Goal: Information Seeking & Learning: Find specific fact

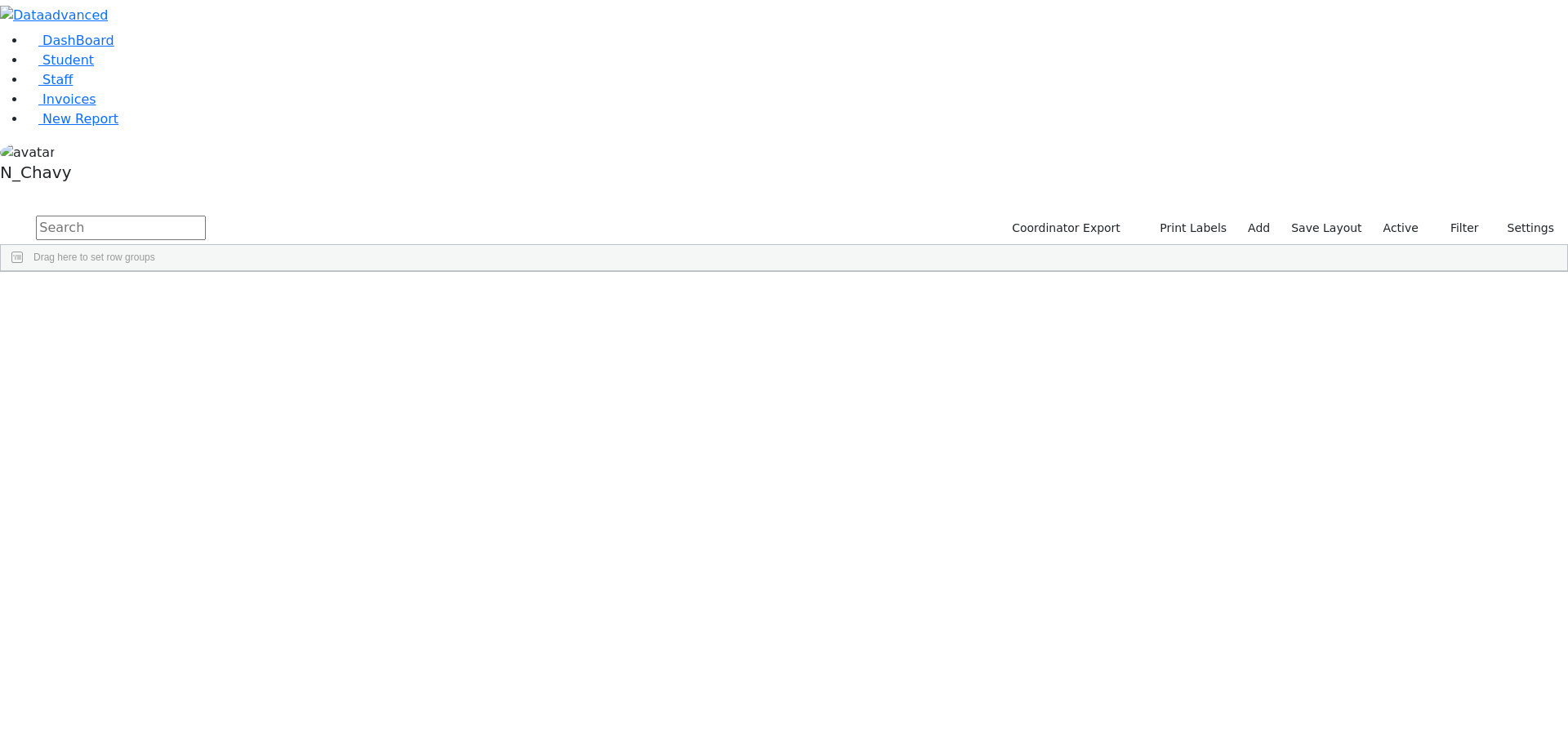
click at [206, 216] on input "text" at bounding box center [120, 227] width 170 height 24
type input "fried"
click at [167, 710] on div "[PERSON_NAME]" at bounding box center [126, 721] width 84 height 22
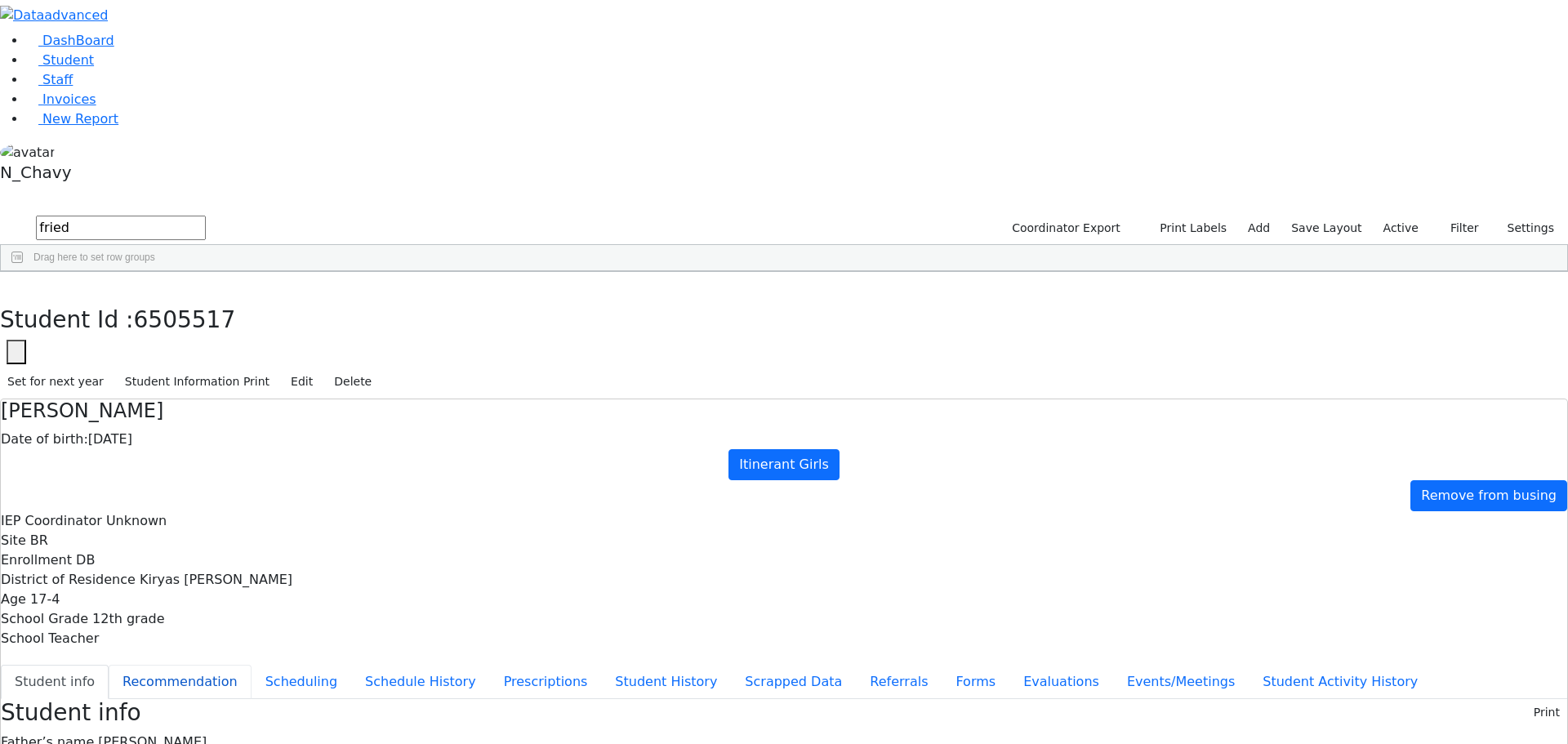
click at [251, 665] on button "Recommendation" at bounding box center [180, 682] width 143 height 34
checkbox input "true"
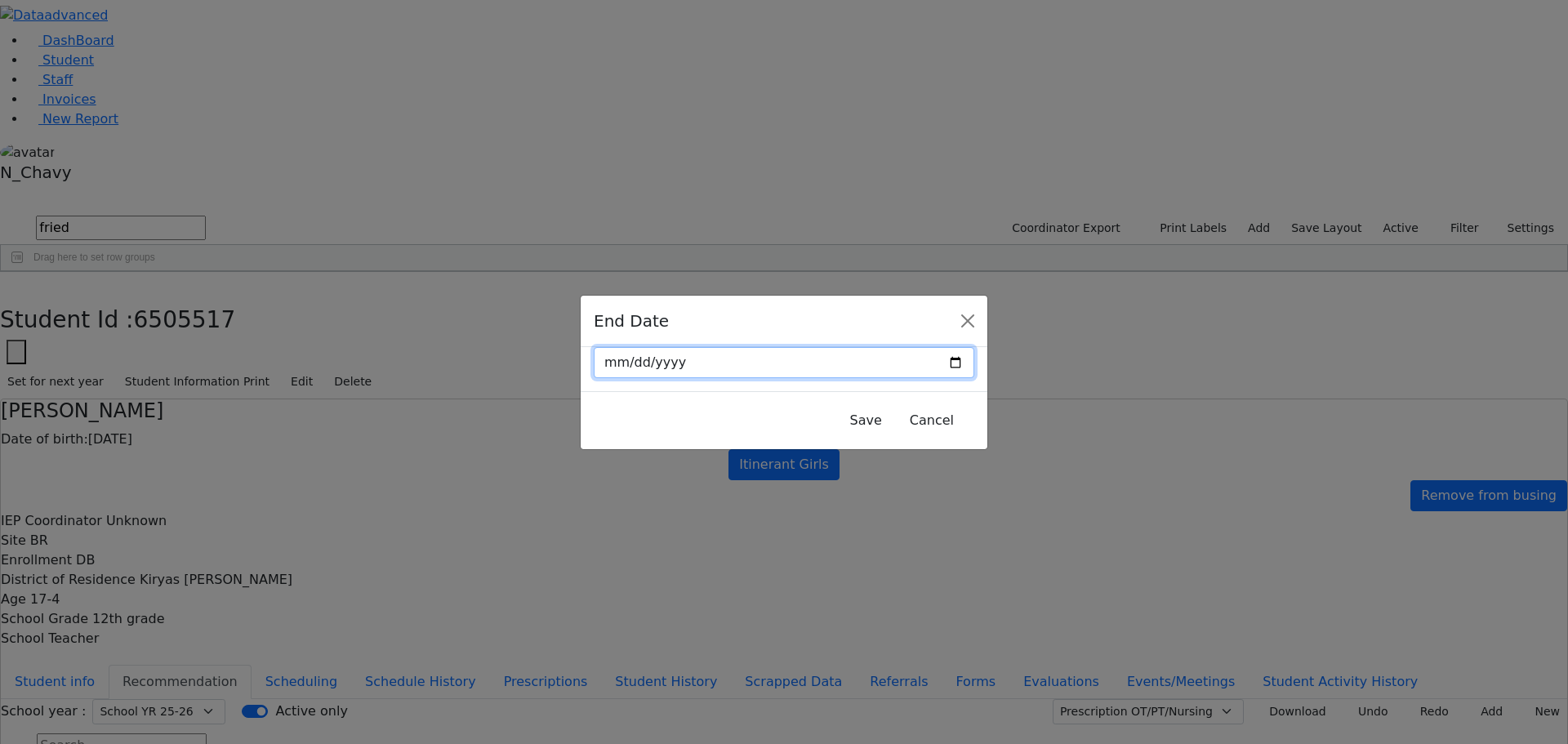
click at [921, 365] on input "date" at bounding box center [784, 362] width 381 height 31
type input "[DATE]"
click at [840, 414] on button "Save" at bounding box center [866, 421] width 53 height 31
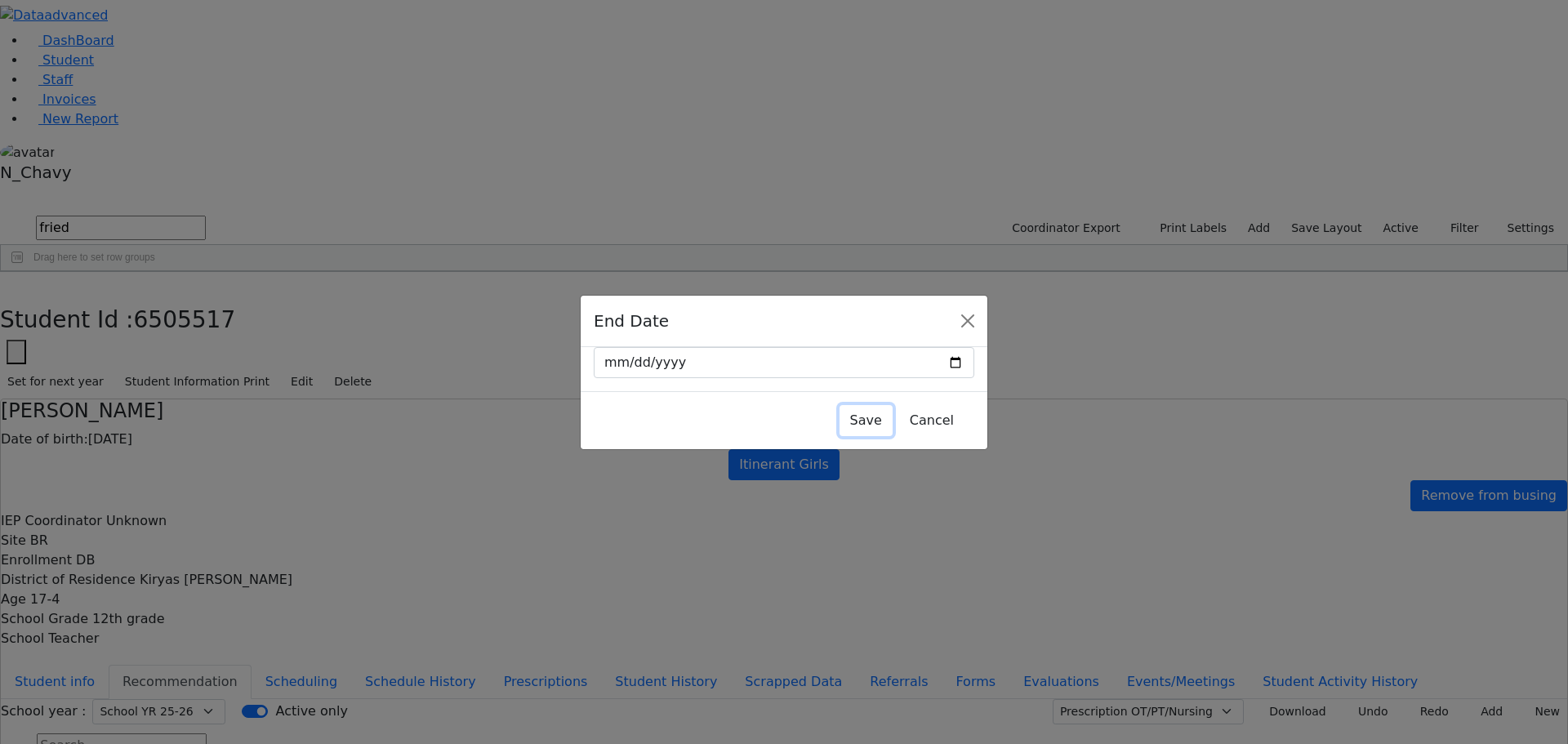
click at [840, 411] on button "Save" at bounding box center [866, 421] width 53 height 31
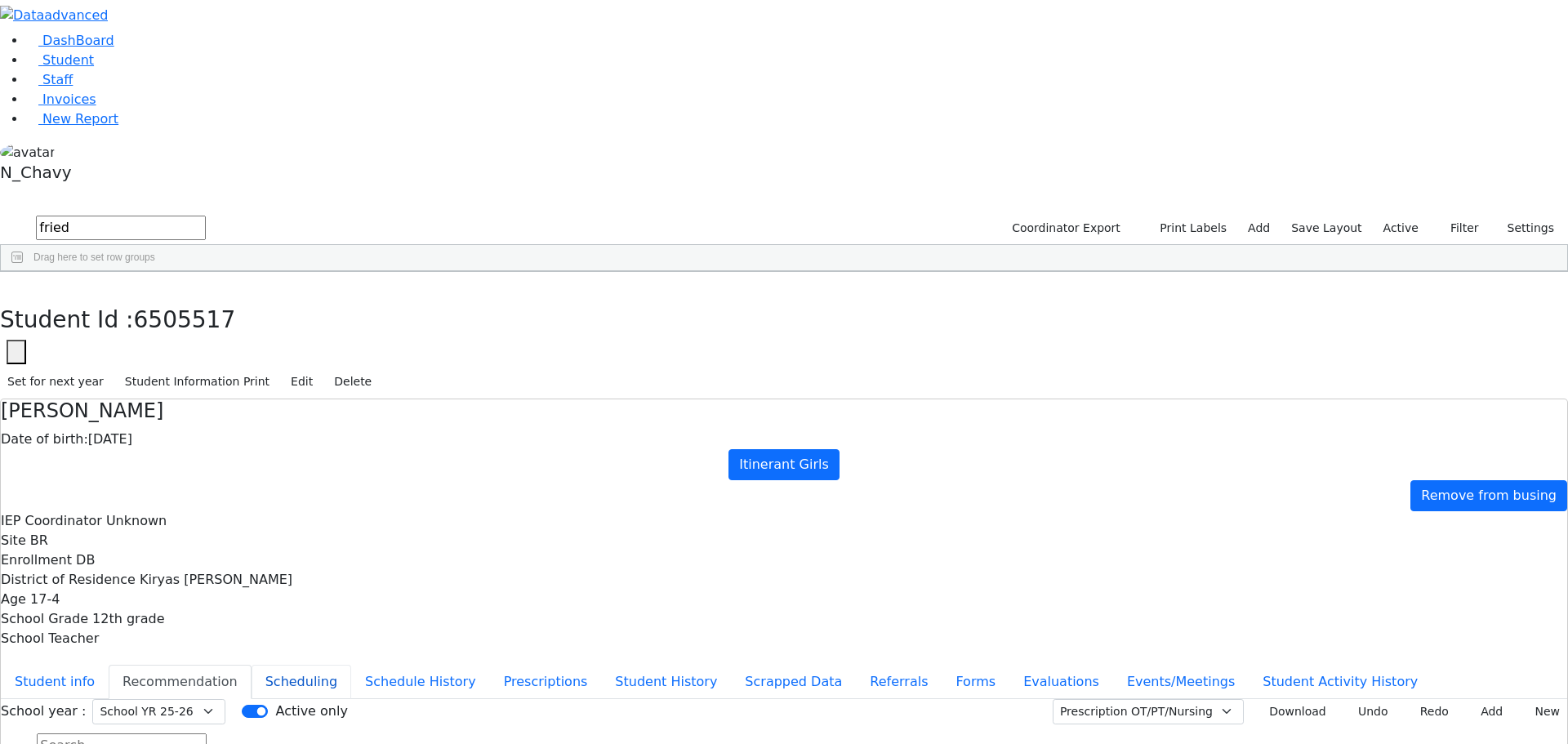
drag, startPoint x: 353, startPoint y: 261, endPoint x: 382, endPoint y: 232, distance: 41.0
click at [351, 665] on button "Scheduling" at bounding box center [301, 682] width 100 height 34
click at [251, 665] on button "Recommendation" at bounding box center [180, 682] width 143 height 34
click at [109, 665] on button "Student info" at bounding box center [55, 682] width 108 height 34
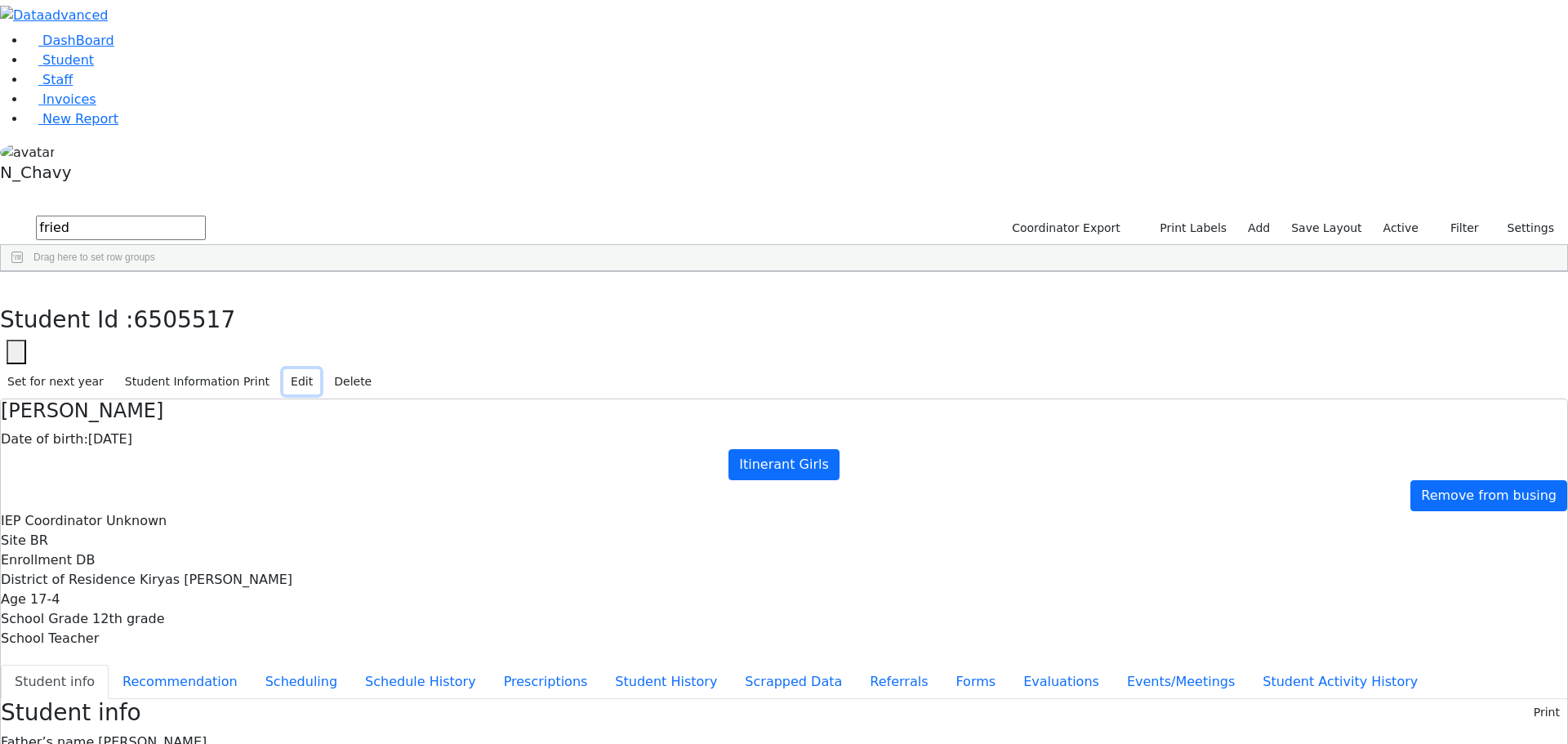
click at [320, 369] on button "Edit" at bounding box center [302, 382] width 37 height 25
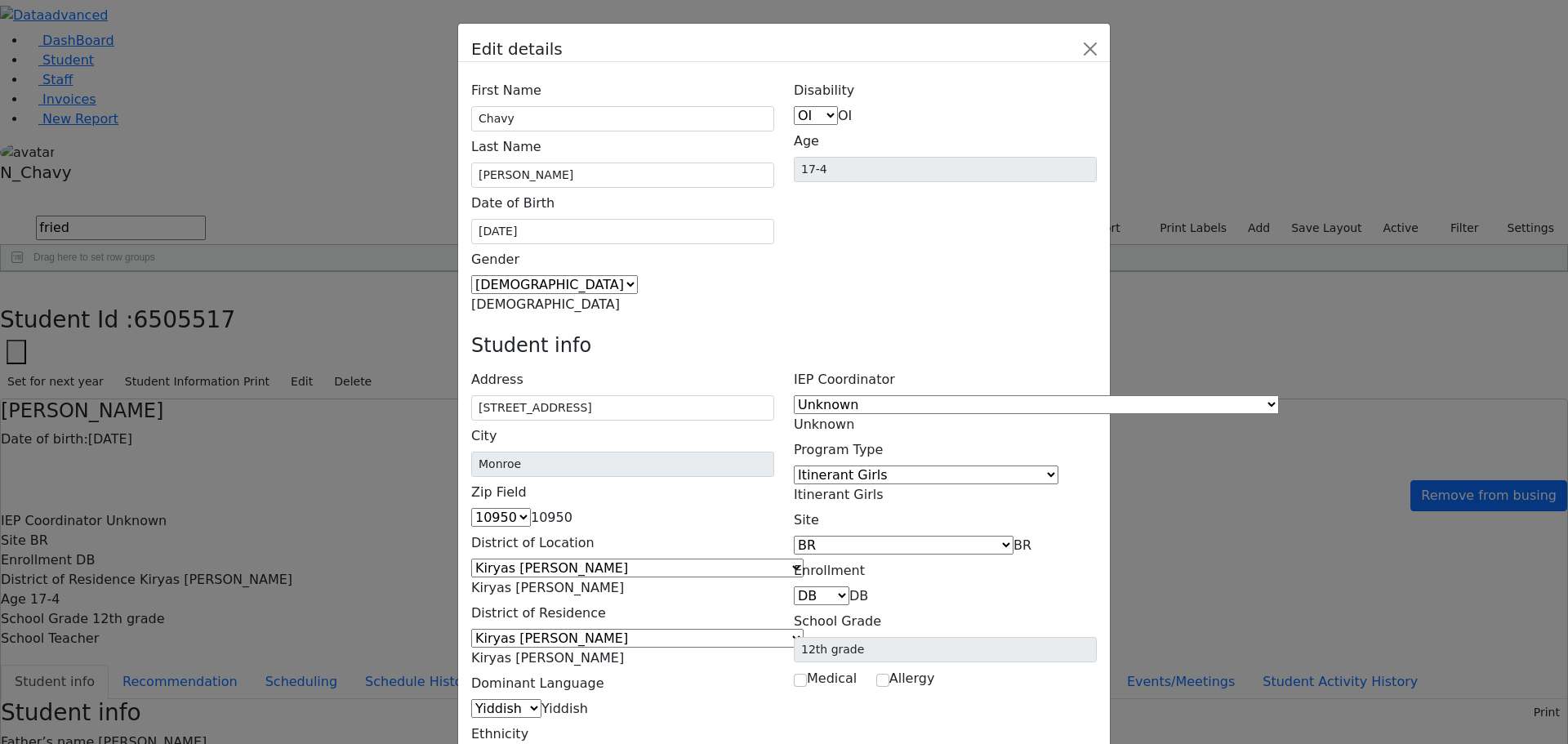
click at [884, 487] on span "Itinerant Girls" at bounding box center [839, 494] width 90 height 15
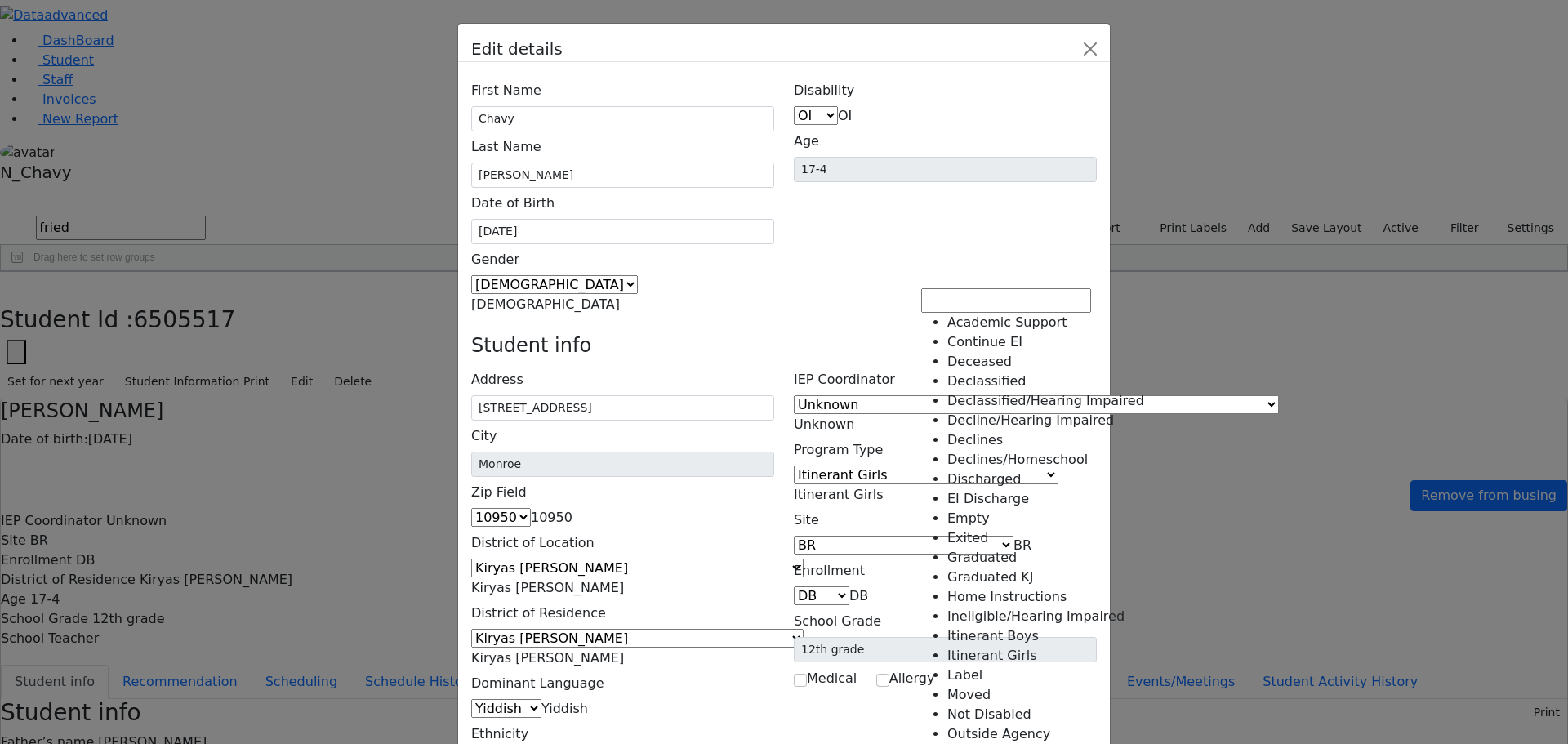
scroll to position [40, 0]
select select "4"
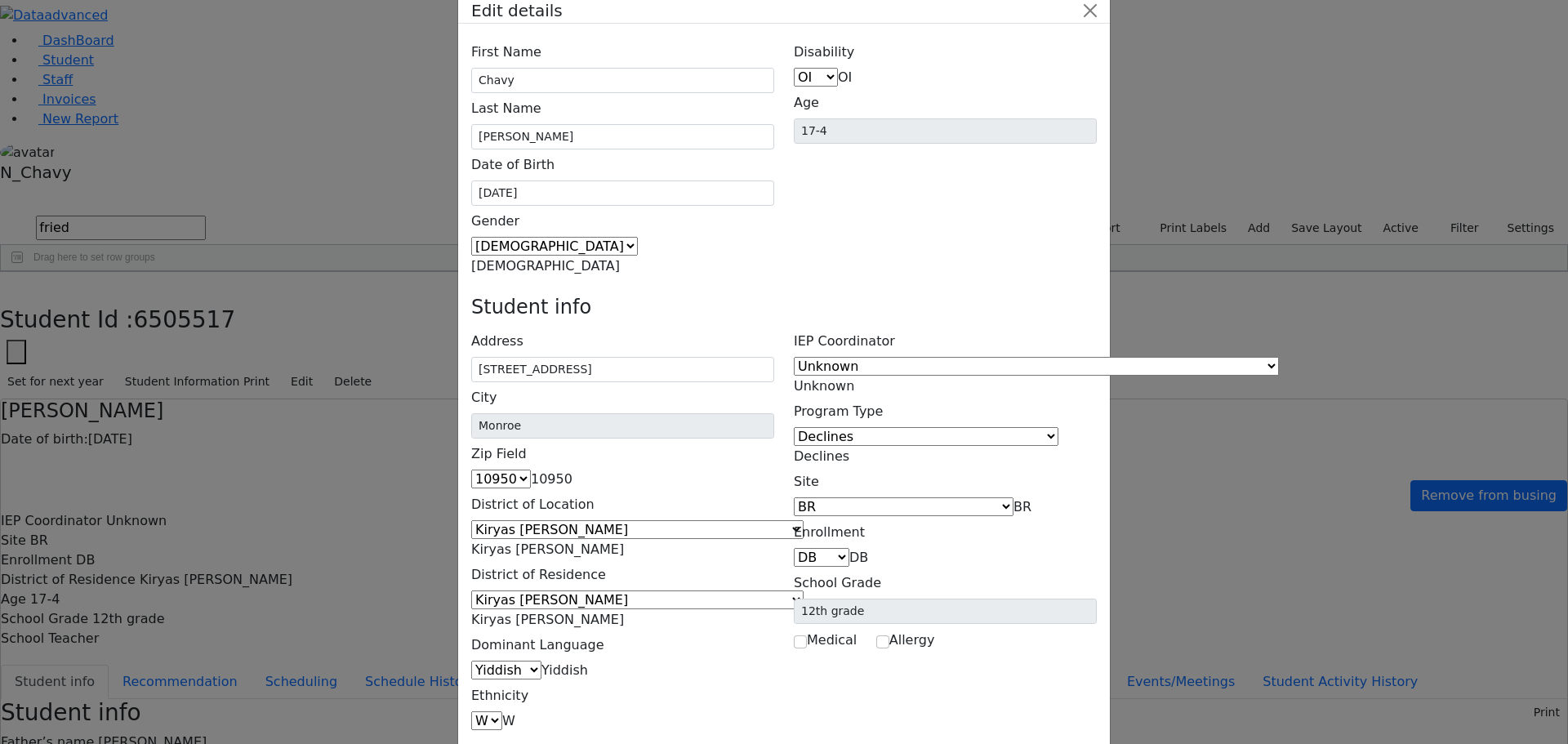
scroll to position [59, 0]
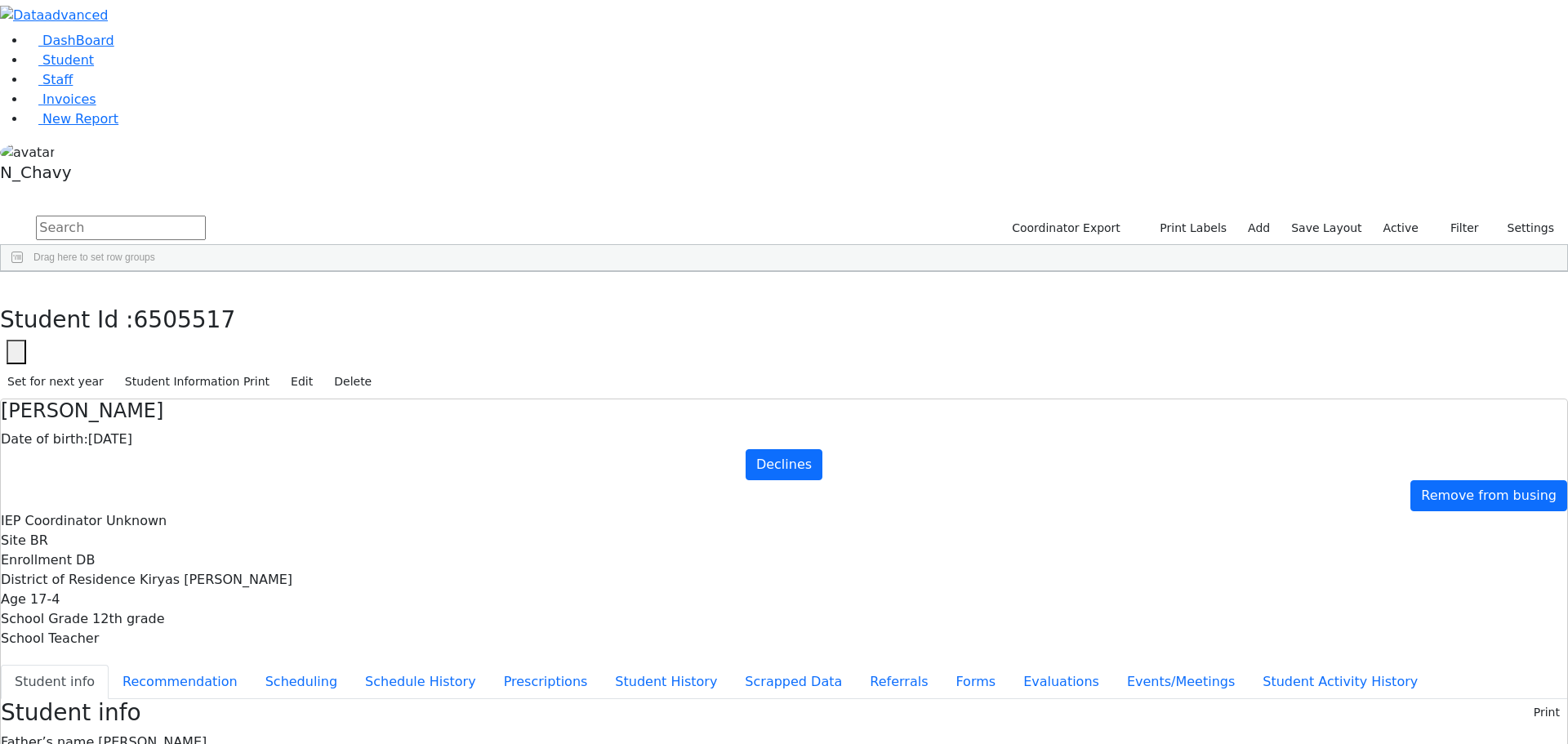
scroll to position [0, 0]
drag, startPoint x: 304, startPoint y: 24, endPoint x: 261, endPoint y: 70, distance: 63.0
click at [23, 272] on button "button" at bounding box center [12, 289] width 23 height 34
click at [22, 189] on button "button" at bounding box center [11, 194] width 22 height 12
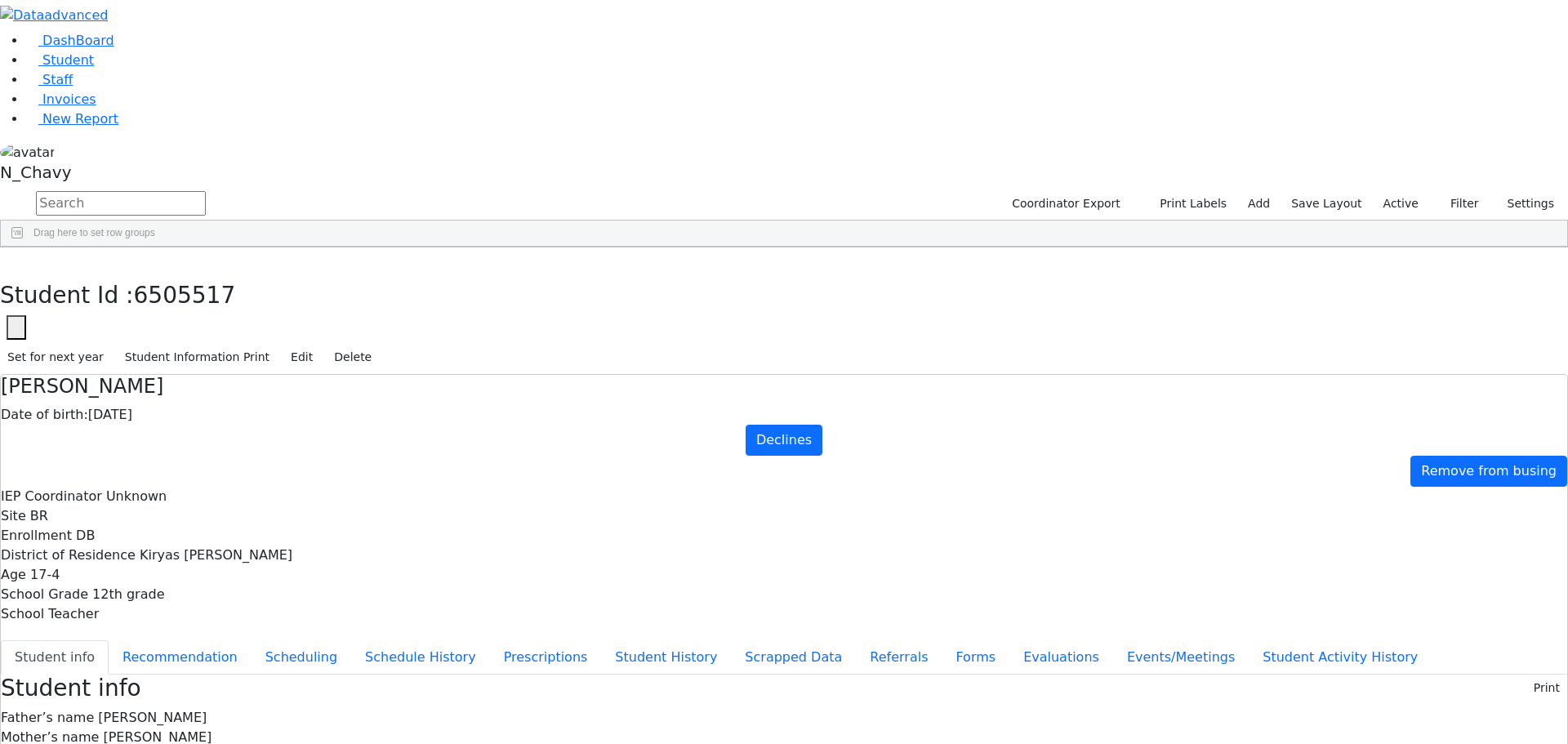
click at [0, 0] on button "button" at bounding box center [0, 0] width 0 height 0
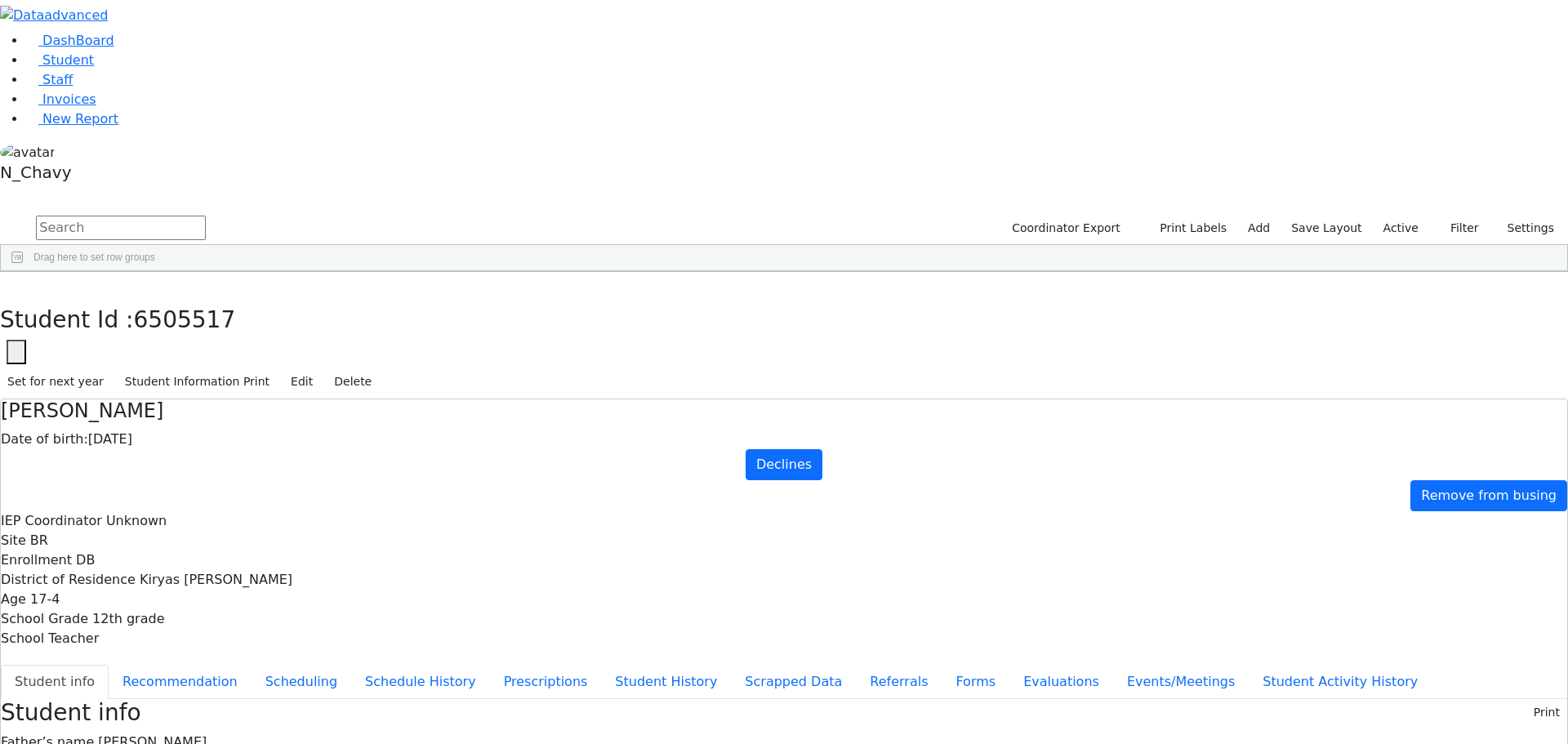
click at [1401, 216] on label "Active" at bounding box center [1400, 228] width 49 height 25
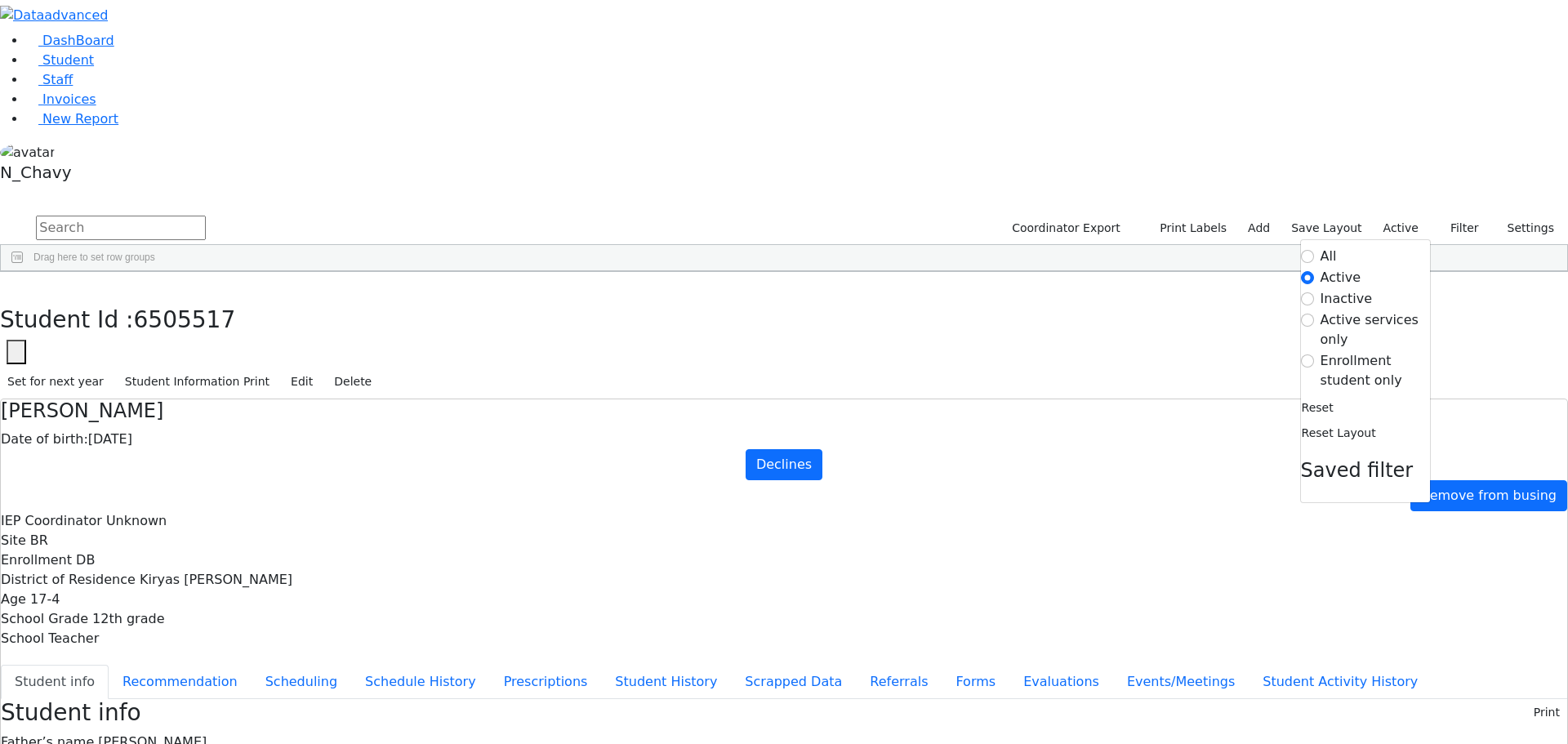
click at [1332, 289] on label "Inactive" at bounding box center [1346, 299] width 52 height 20
click at [1314, 293] on input "Inactive" at bounding box center [1307, 299] width 13 height 13
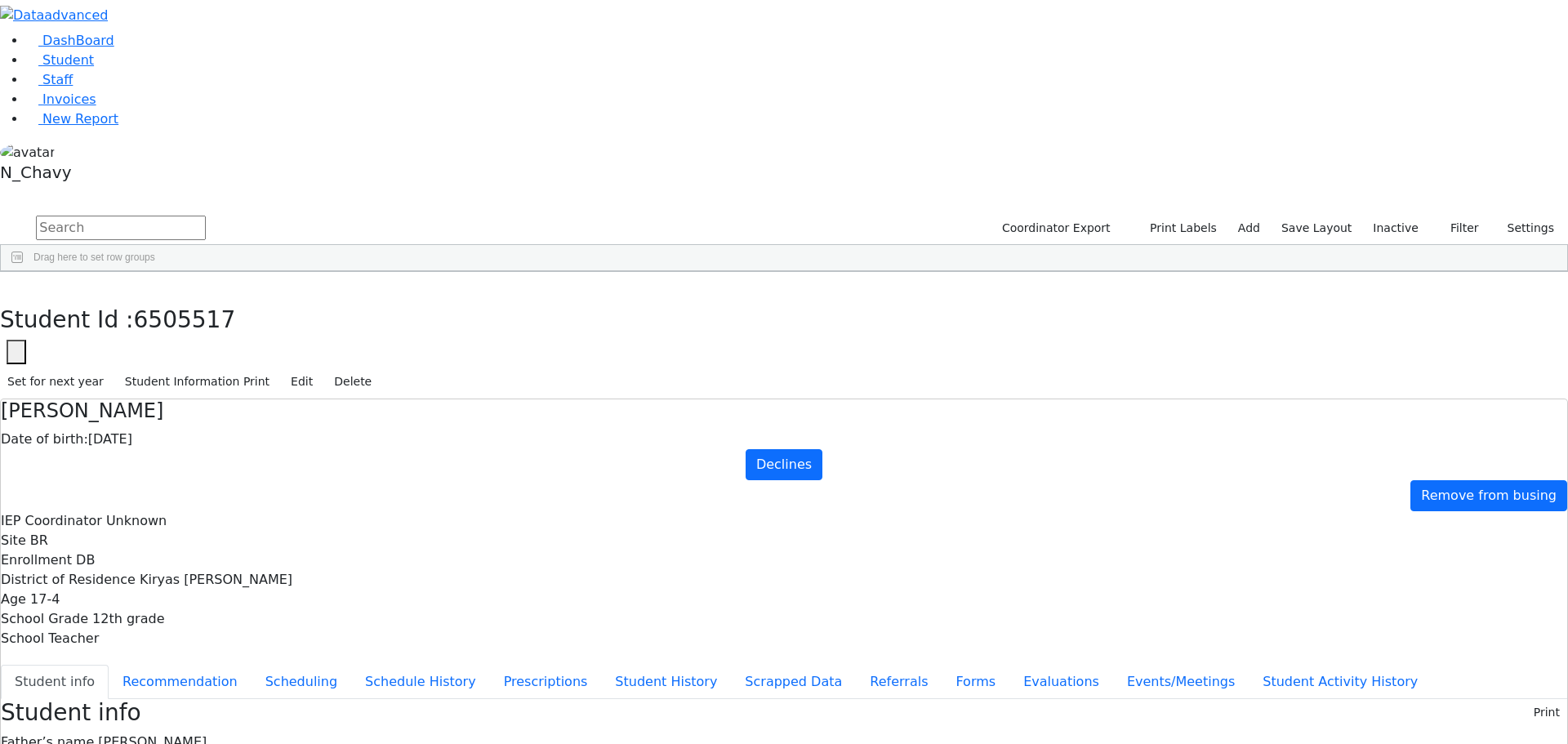
click at [206, 216] on input "text" at bounding box center [120, 227] width 170 height 24
type input "friedr"
click at [167, 332] on div "[PERSON_NAME]" at bounding box center [126, 342] width 84 height 22
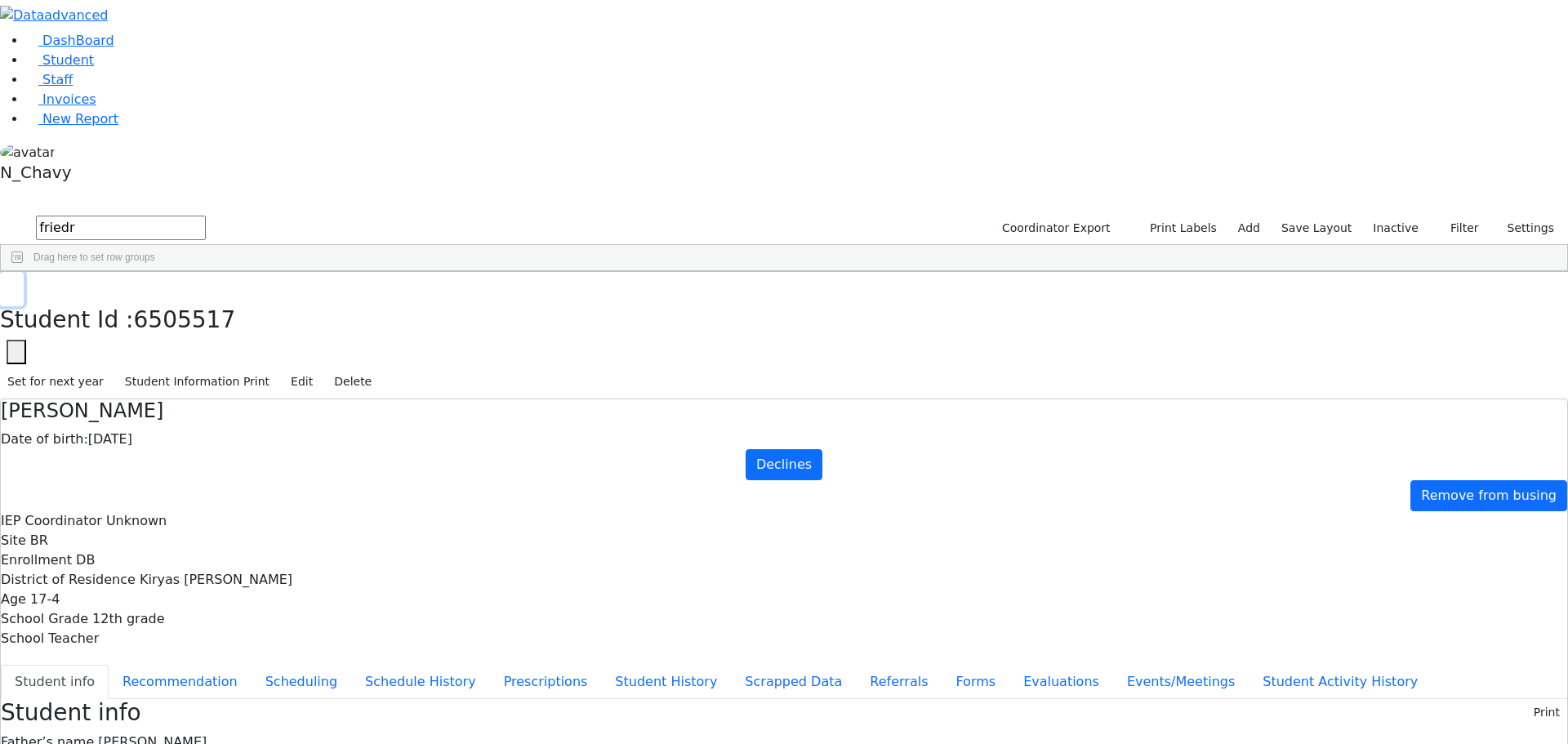
click at [23, 272] on button "button" at bounding box center [12, 289] width 23 height 34
click at [94, 67] on link "Student" at bounding box center [59, 59] width 67 height 15
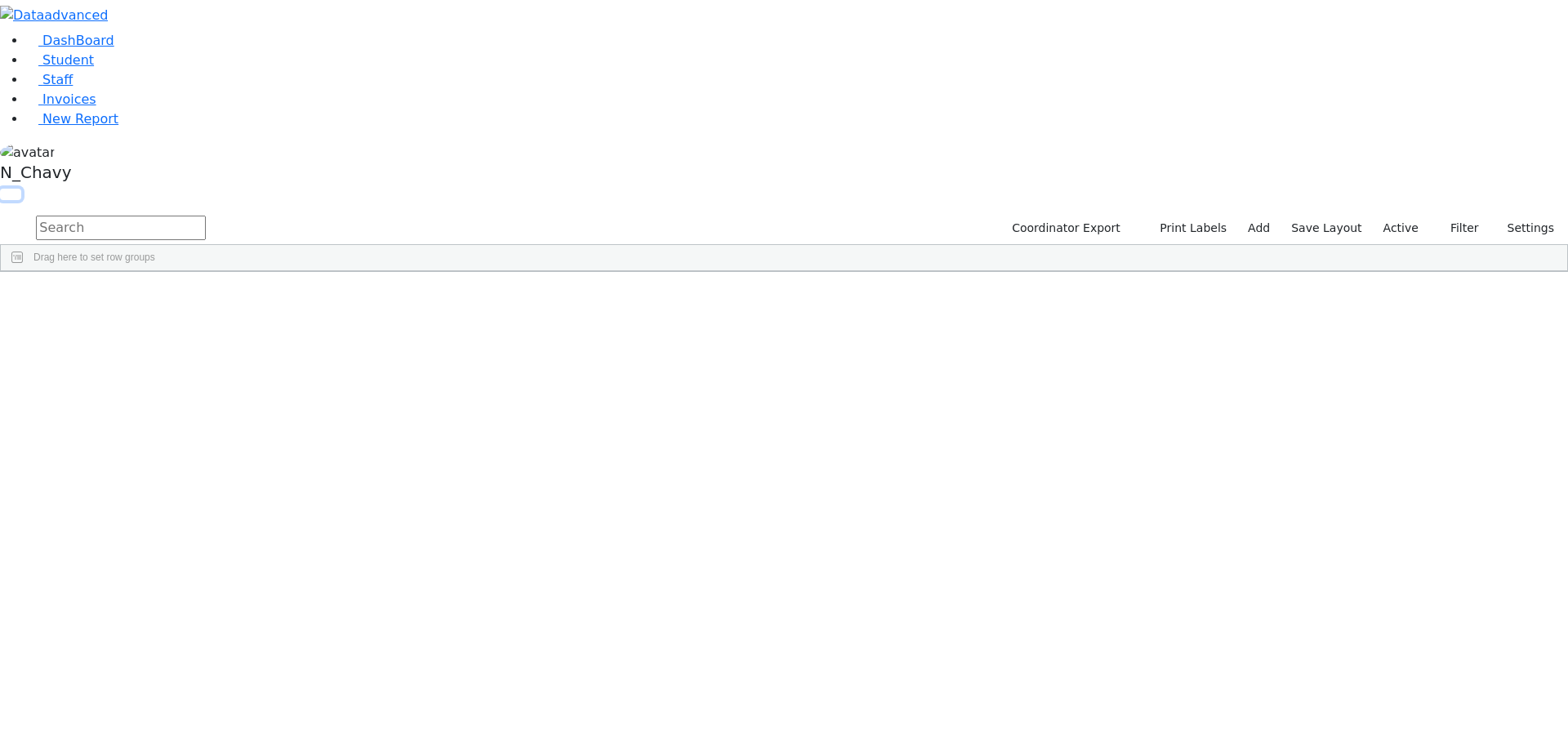
click at [22, 189] on button "button" at bounding box center [11, 194] width 22 height 12
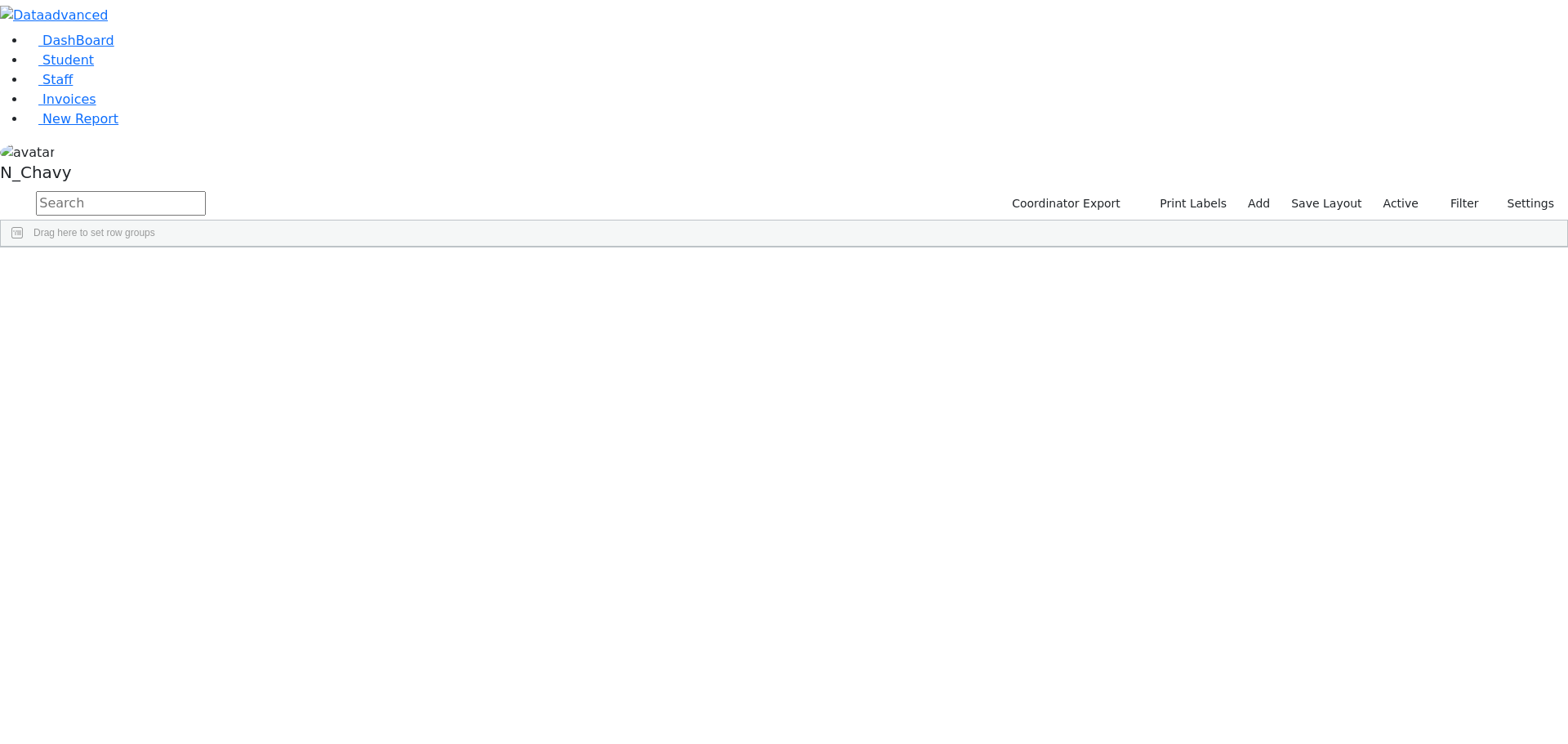
click at [0, 0] on button "button" at bounding box center [0, 0] width 0 height 0
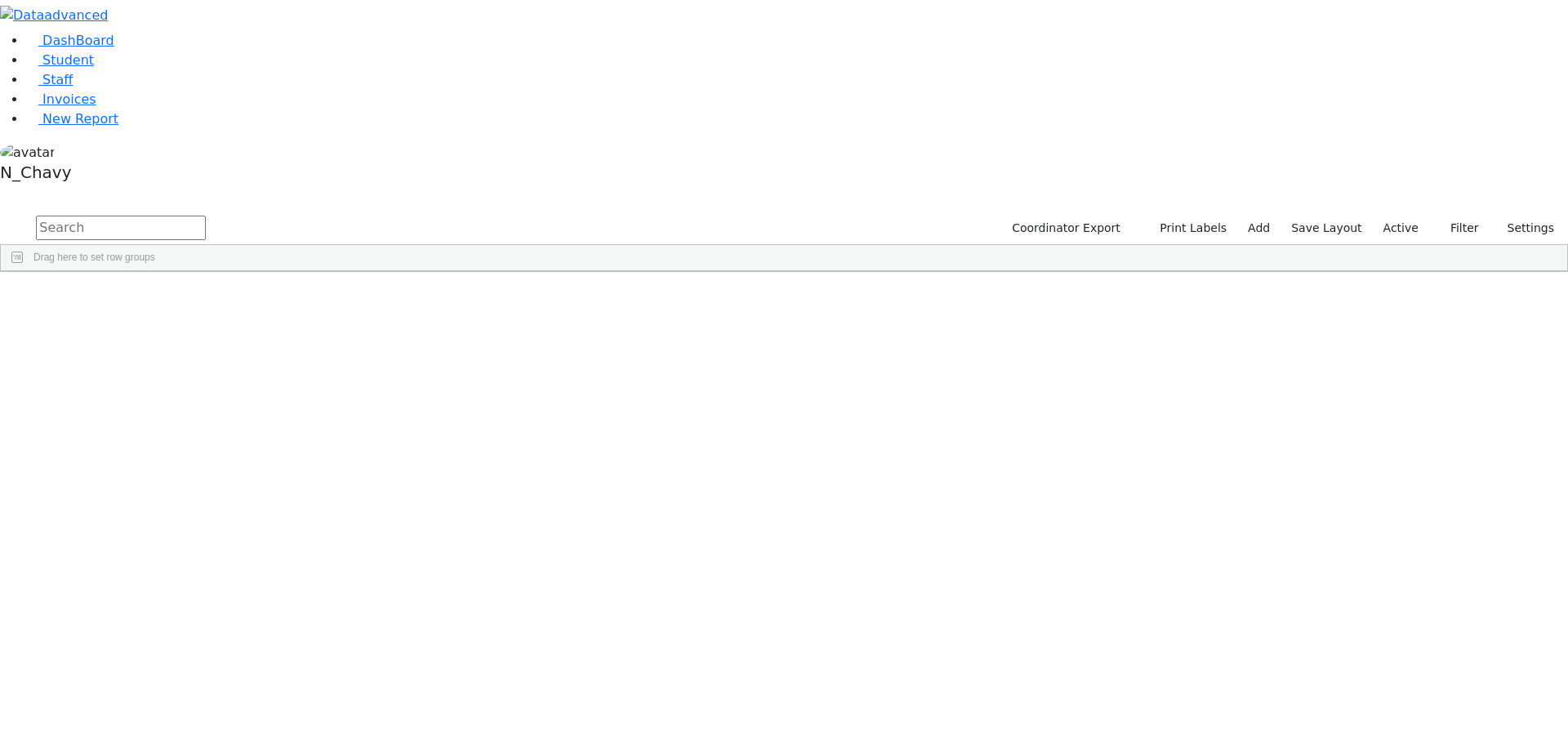
click at [1399, 216] on label "Active" at bounding box center [1400, 228] width 49 height 25
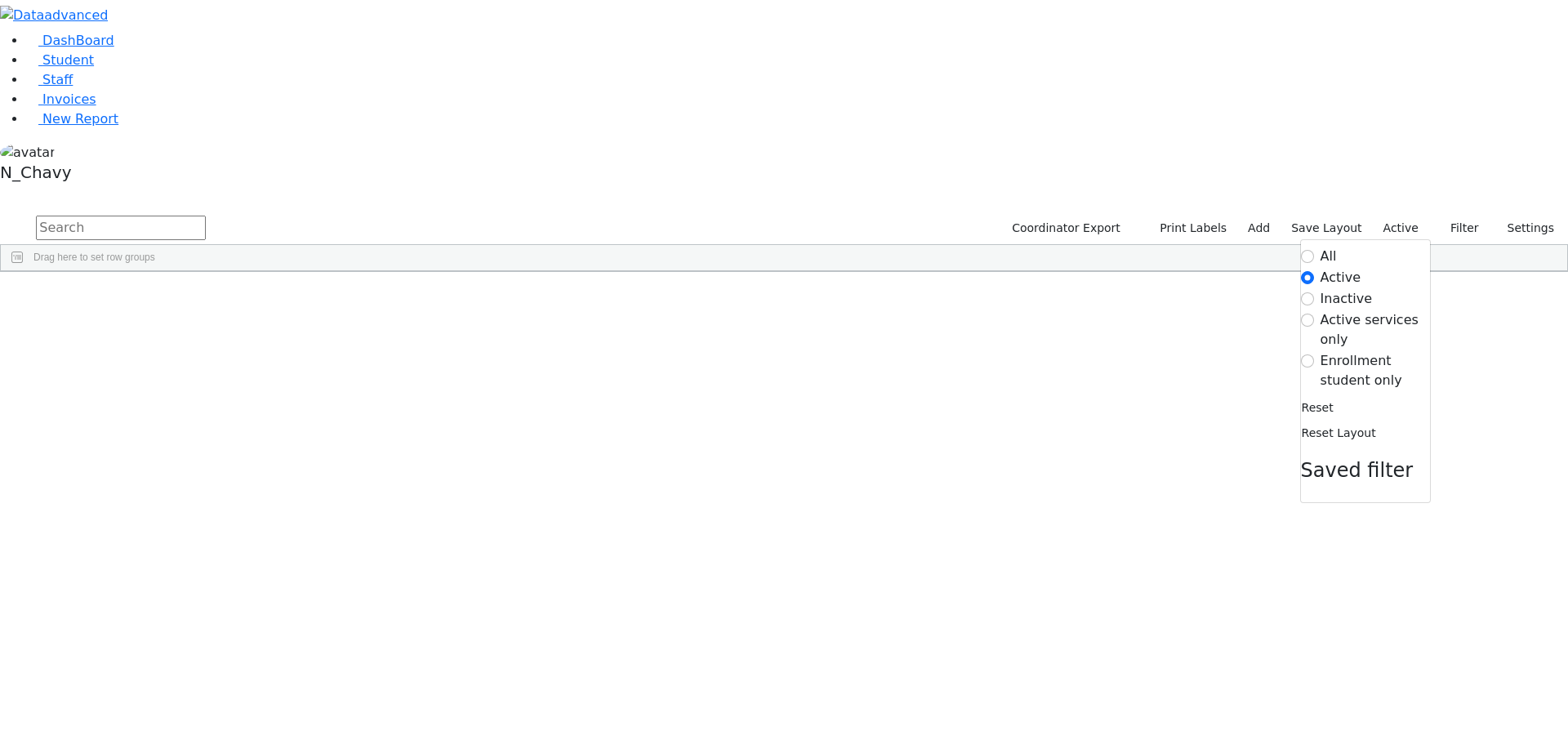
click at [1389, 351] on label "Enrollment student only" at bounding box center [1375, 371] width 110 height 40
click at [1314, 355] on input "Enrollment student only" at bounding box center [1307, 361] width 13 height 13
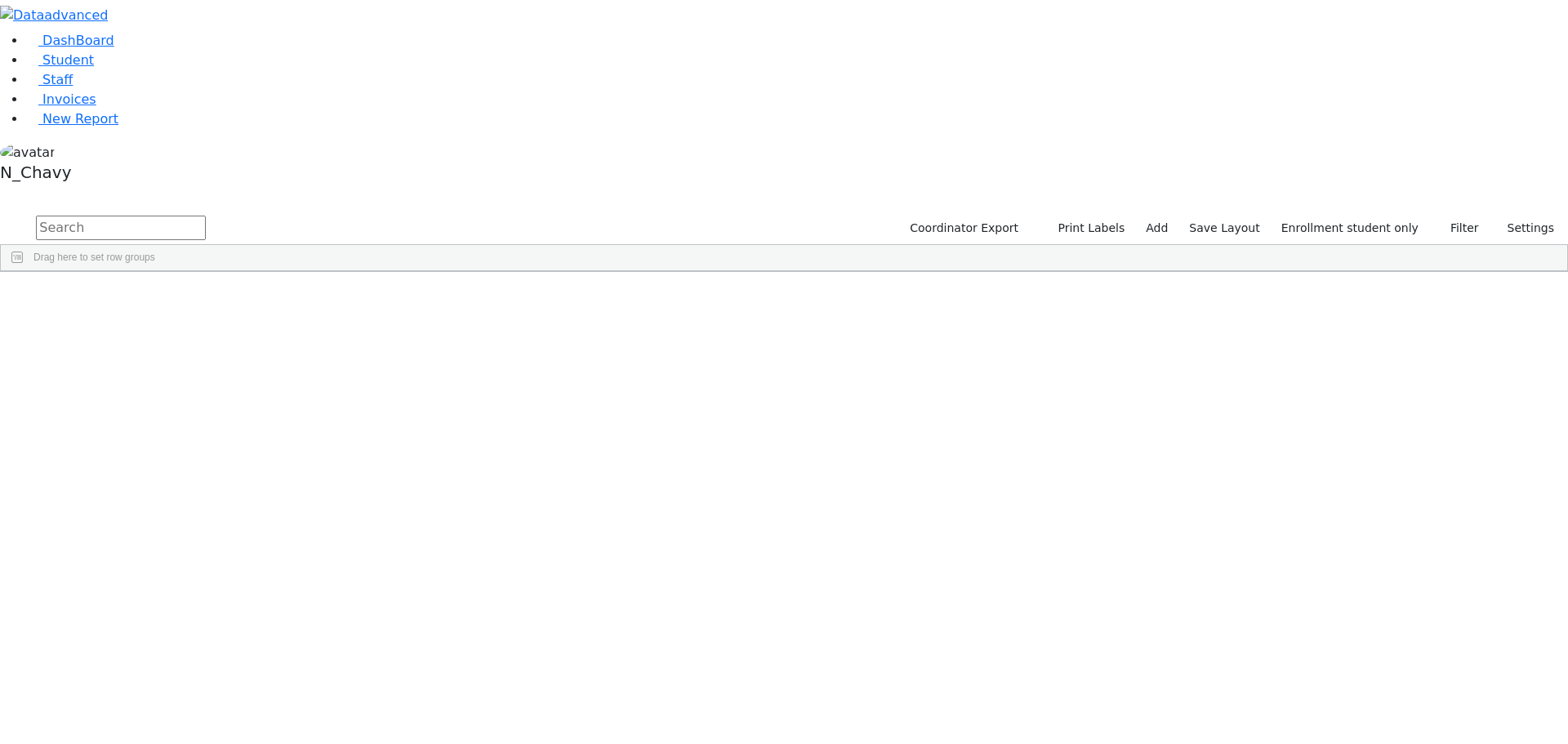
click at [167, 458] on div "Felberbaum" at bounding box center [126, 469] width 84 height 22
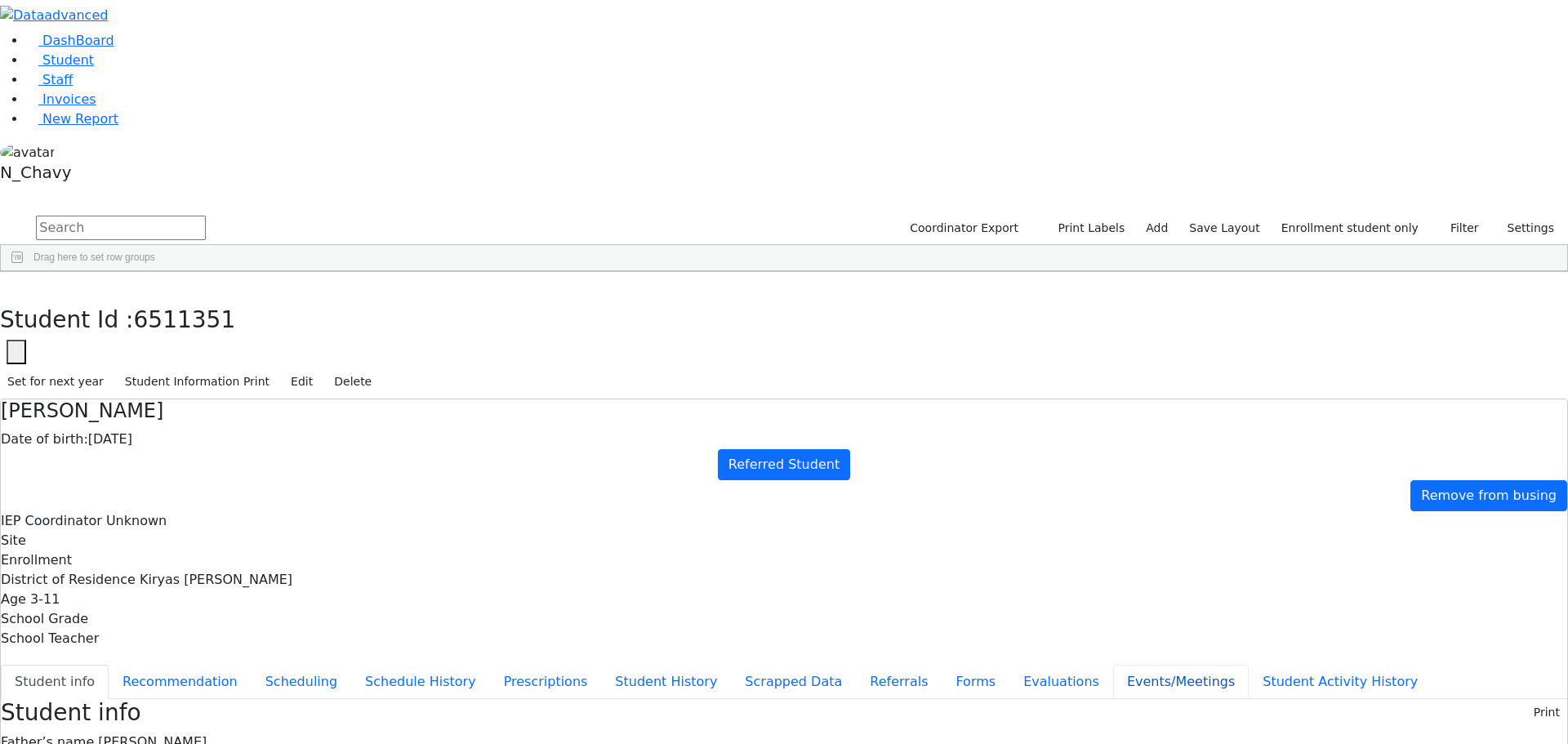
click at [1113, 665] on button "Events/Meetings" at bounding box center [1180, 682] width 136 height 34
click at [23, 272] on button "button" at bounding box center [12, 289] width 23 height 34
click at [193, 642] on div "Grossberg" at bounding box center [145, 652] width 95 height 22
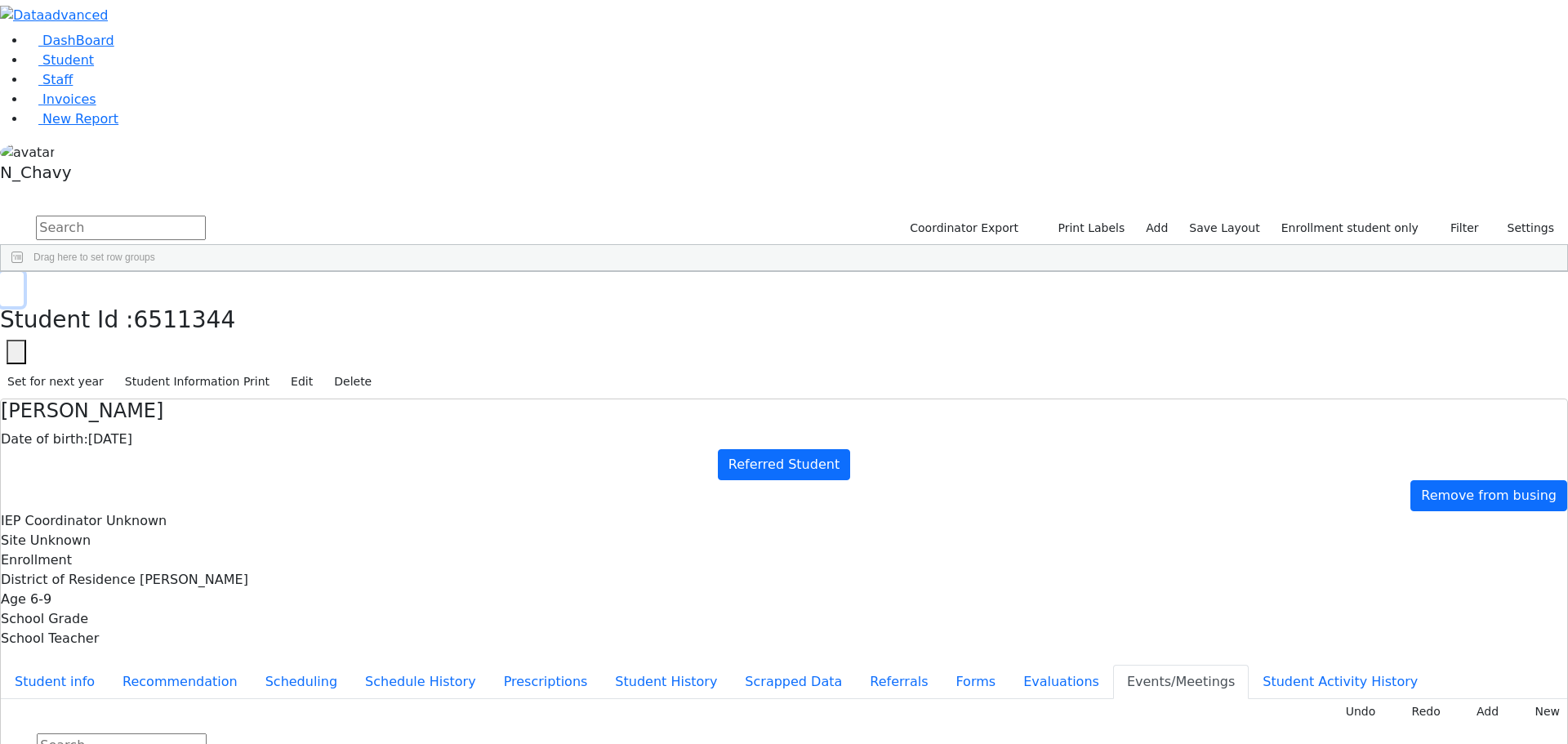
click at [23, 272] on button "button" at bounding box center [12, 289] width 23 height 34
click at [193, 298] on div "Aharonowitz" at bounding box center [145, 309] width 95 height 22
click at [70, 67] on span "Student" at bounding box center [67, 59] width 51 height 15
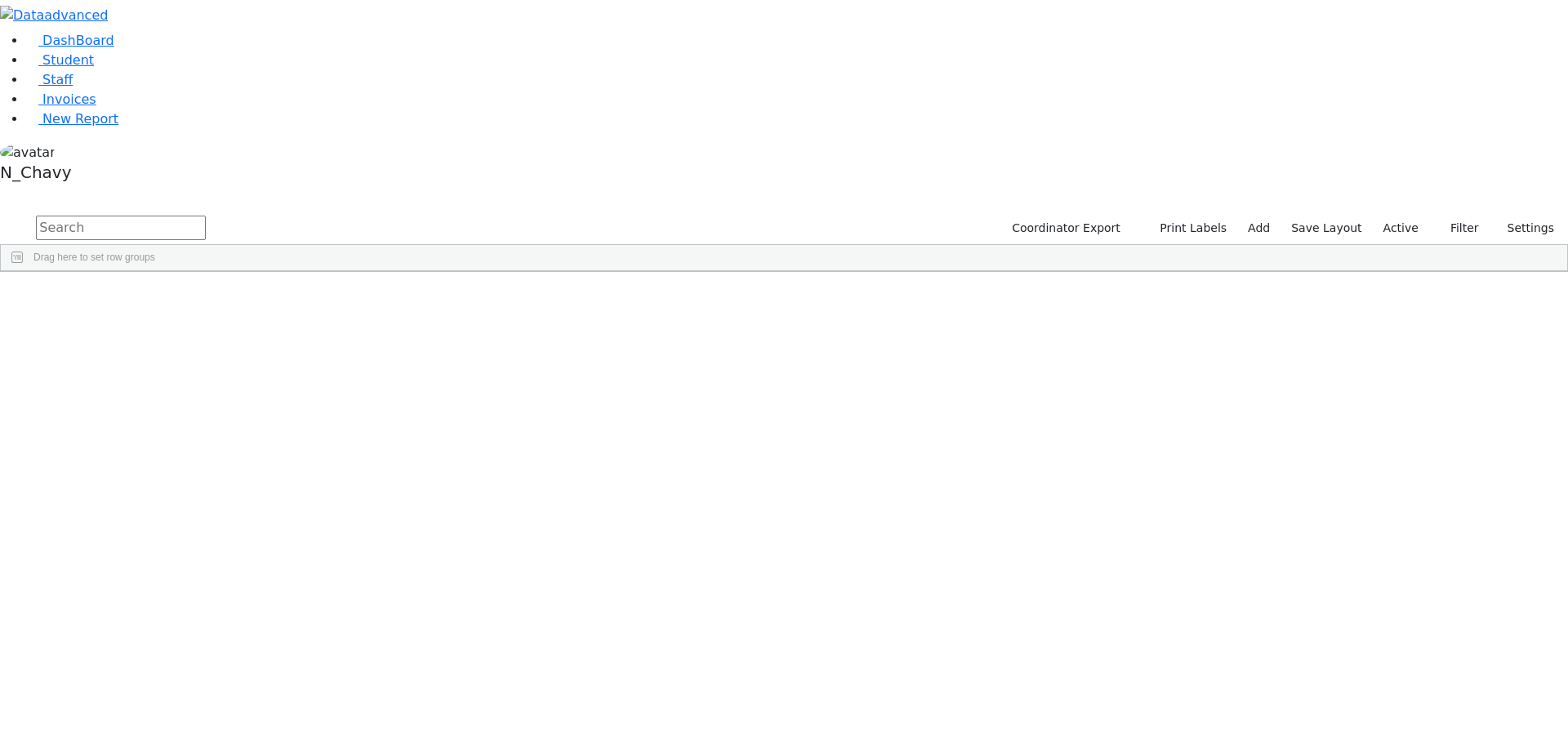
click at [206, 216] on input "text" at bounding box center [120, 227] width 170 height 24
click at [1418, 216] on label "Active" at bounding box center [1400, 228] width 49 height 25
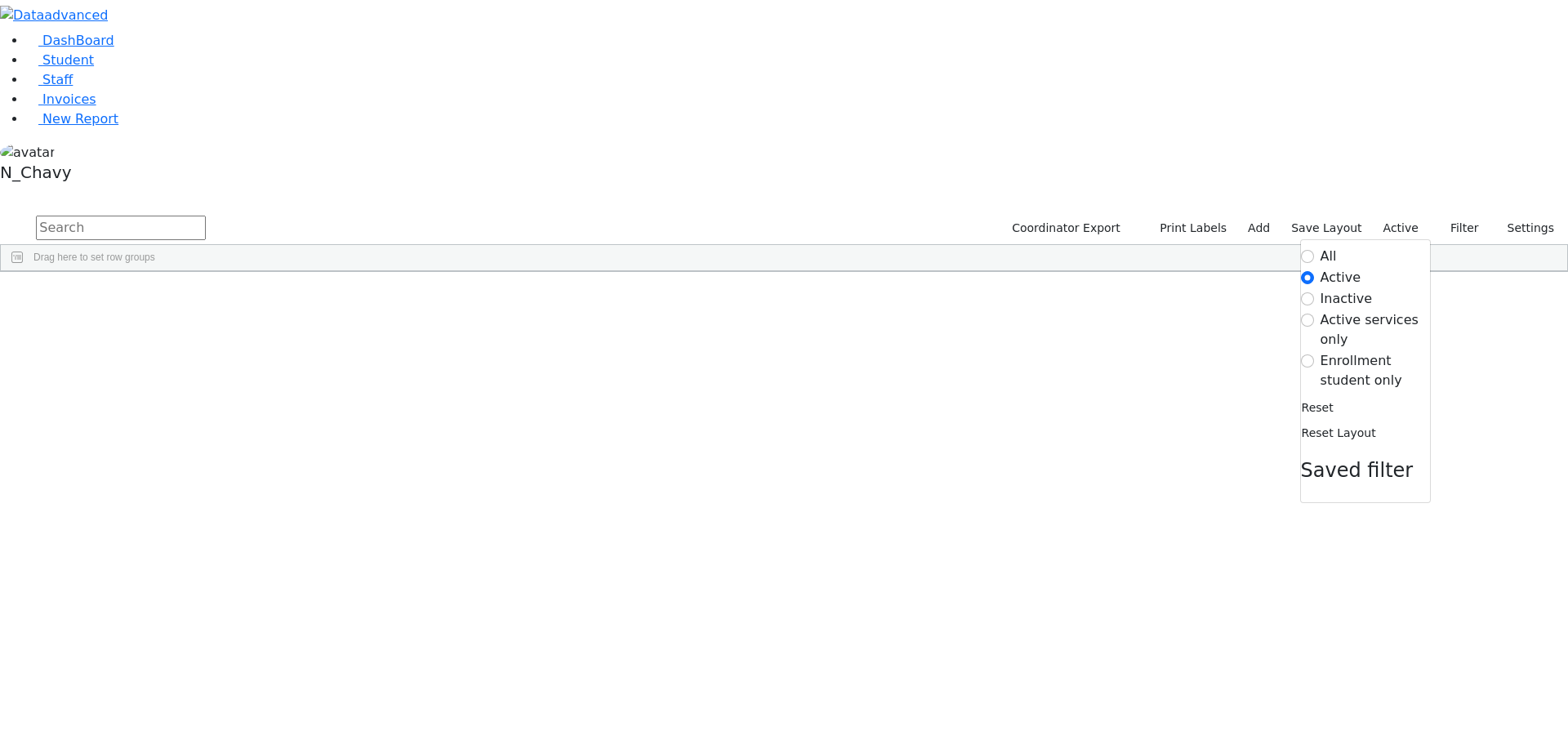
click at [1335, 351] on label "Enrollment student only" at bounding box center [1375, 371] width 110 height 40
click at [1314, 355] on input "Enrollment student only" at bounding box center [1307, 361] width 13 height 13
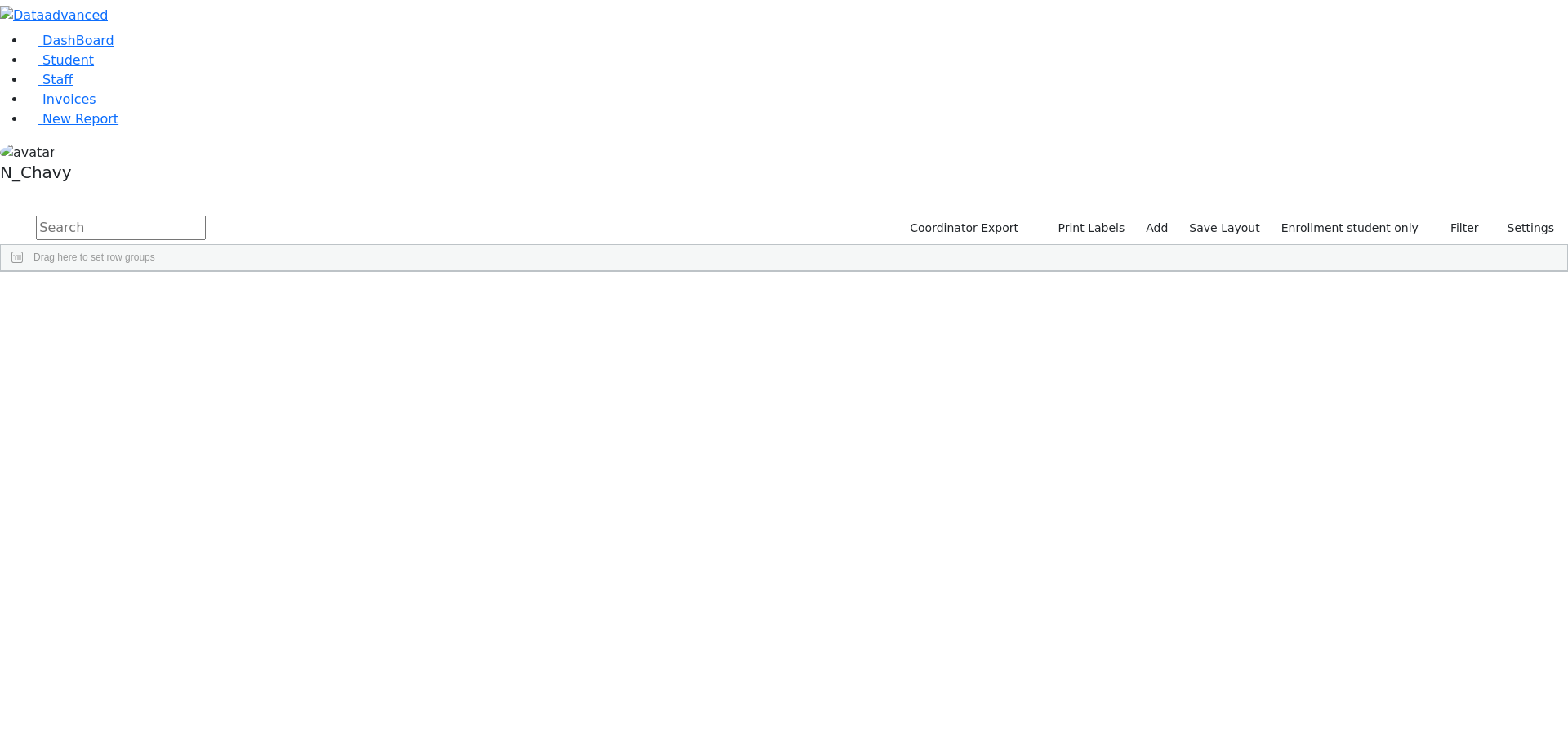
click at [167, 642] on div "Grossberg" at bounding box center [126, 652] width 84 height 22
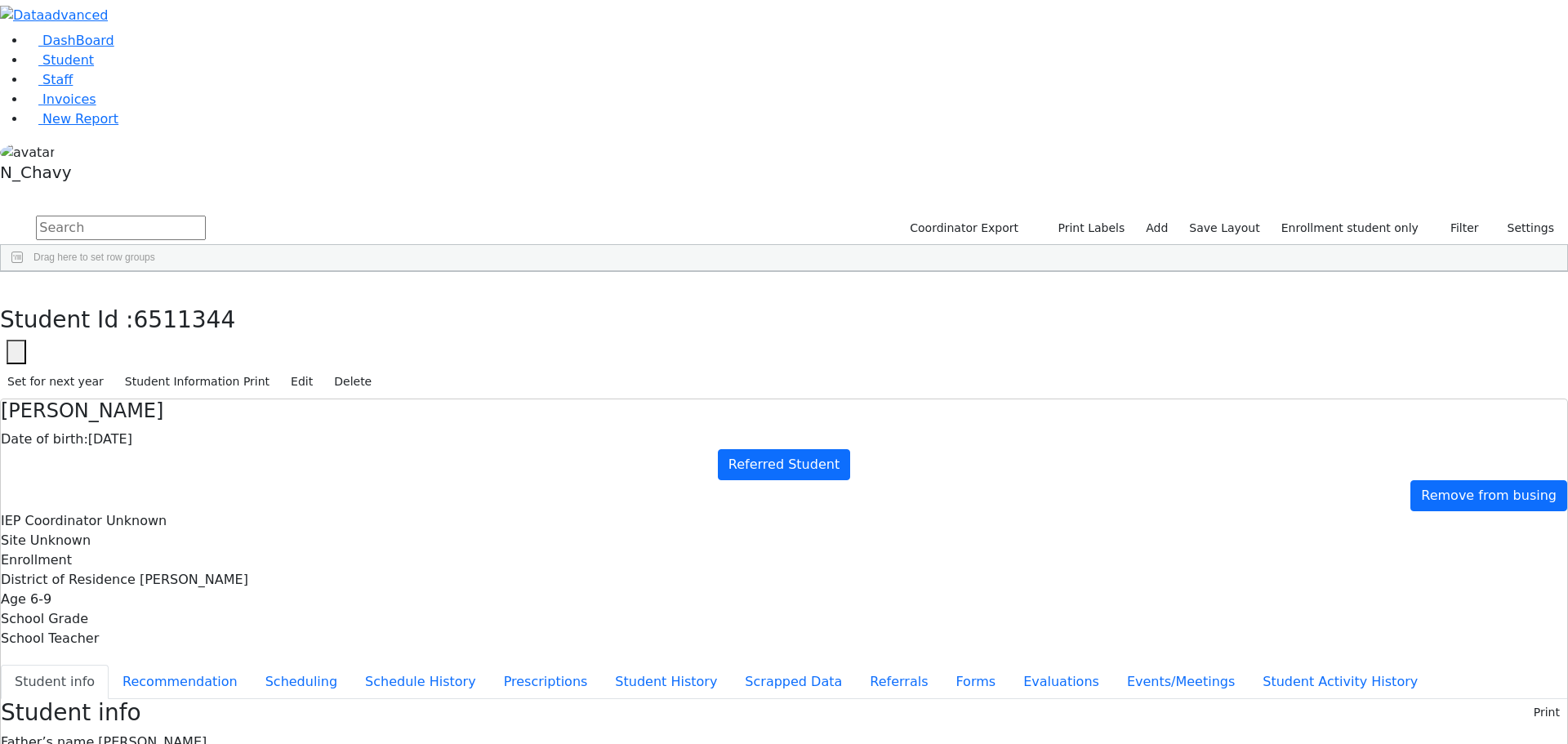
drag, startPoint x: 357, startPoint y: 77, endPoint x: 538, endPoint y: 84, distance: 181.1
click at [538, 400] on h4 "Nechemya Grossberg" at bounding box center [784, 412] width 1566 height 23
drag, startPoint x: 359, startPoint y: 82, endPoint x: 531, endPoint y: 81, distance: 172.0
click at [531, 400] on h4 "Nechemya Grossberg" at bounding box center [784, 412] width 1566 height 23
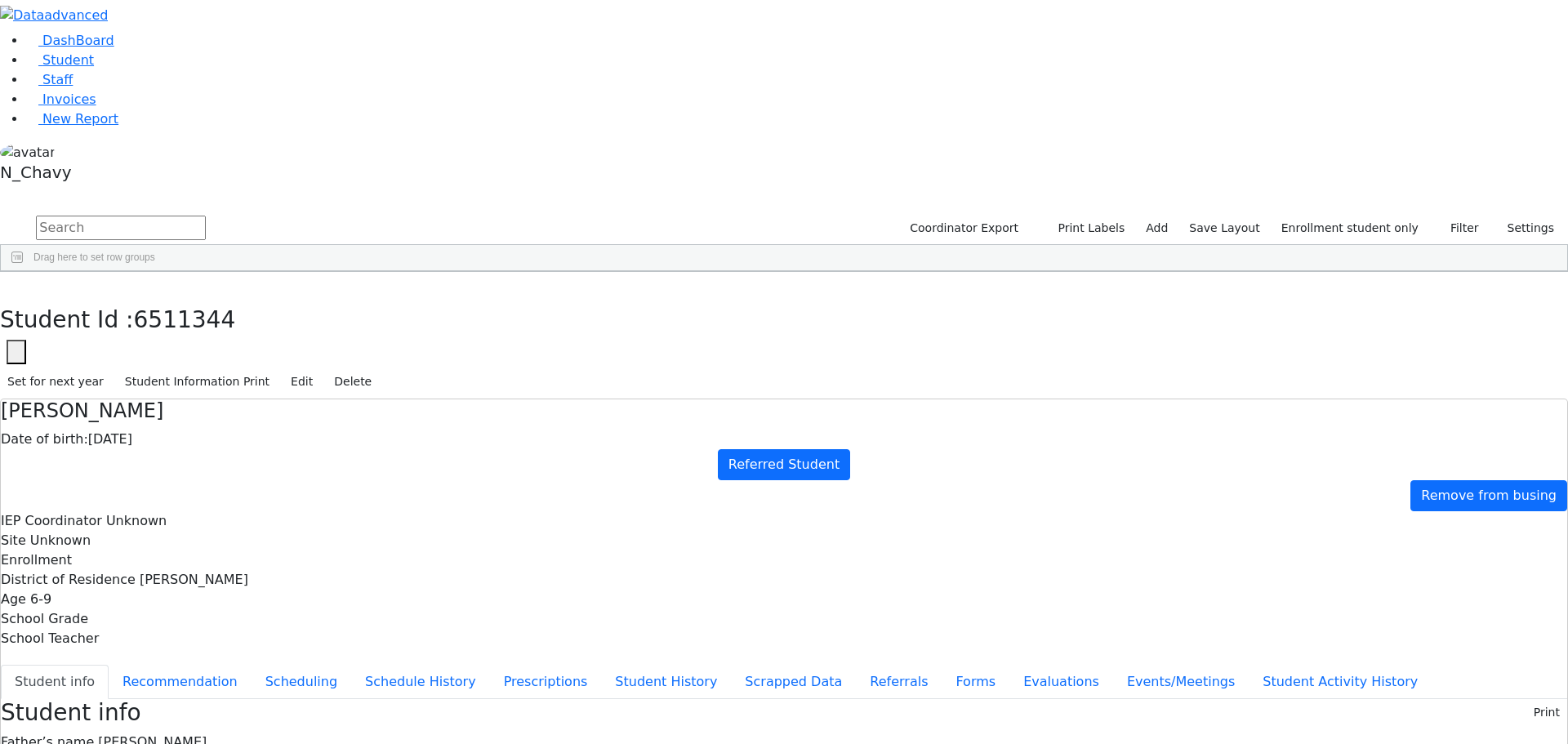
click at [531, 400] on h4 "Nechemya Grossberg" at bounding box center [784, 412] width 1566 height 23
drag, startPoint x: 358, startPoint y: 84, endPoint x: 542, endPoint y: 82, distance: 184.0
click at [542, 400] on h4 "Nechemya Grossberg" at bounding box center [784, 412] width 1566 height 23
drag, startPoint x: 547, startPoint y: 81, endPoint x: 556, endPoint y: 81, distance: 9.0
click at [549, 400] on h4 "Nechemya Grossberg" at bounding box center [784, 412] width 1566 height 23
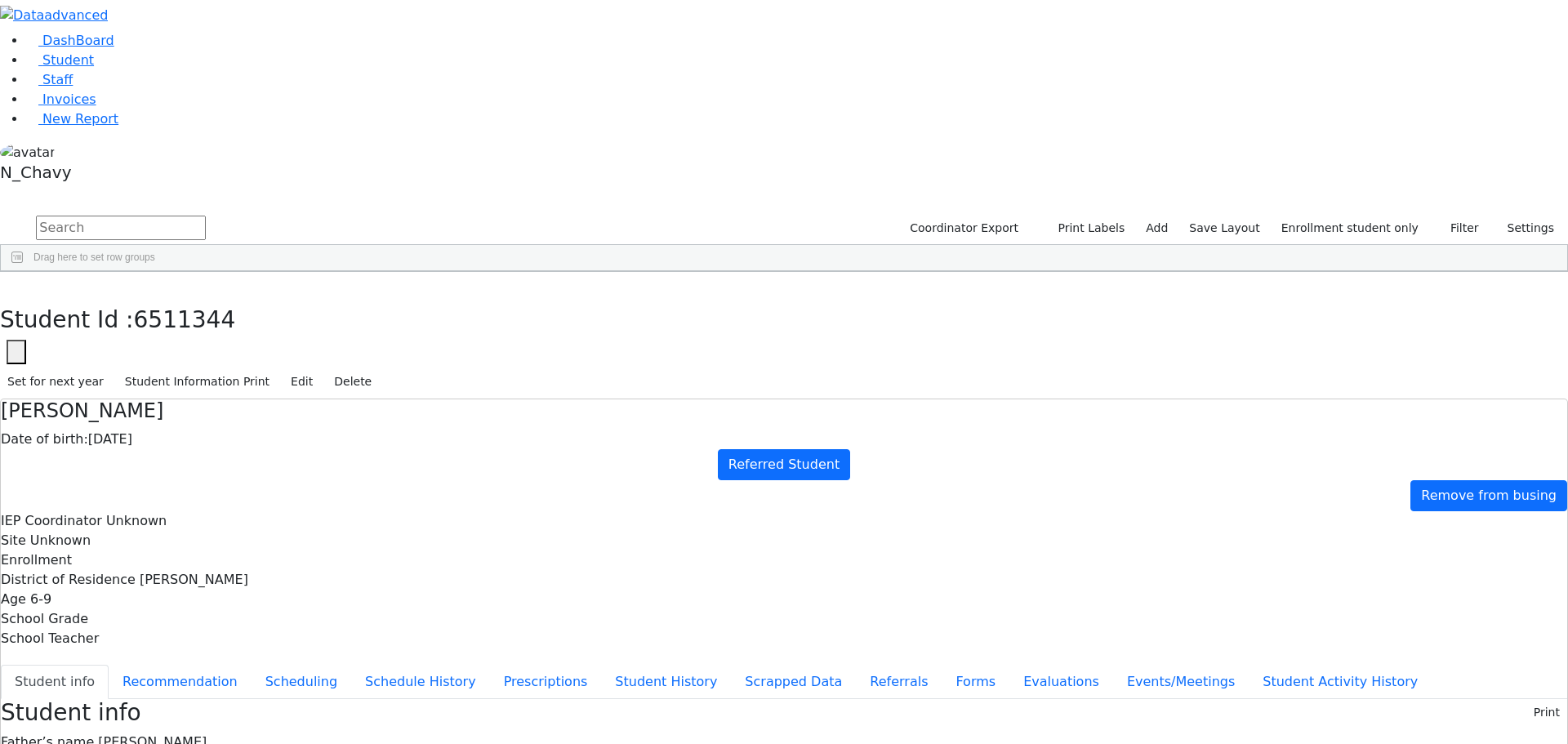
click at [439, 400] on h4 "Nechemya Grossberg" at bounding box center [784, 412] width 1566 height 23
drag, startPoint x: 361, startPoint y: 84, endPoint x: 544, endPoint y: 82, distance: 183.0
click at [544, 400] on h4 "Nechemya Grossberg" at bounding box center [784, 412] width 1566 height 23
drag, startPoint x: 359, startPoint y: 84, endPoint x: 528, endPoint y: 84, distance: 169.0
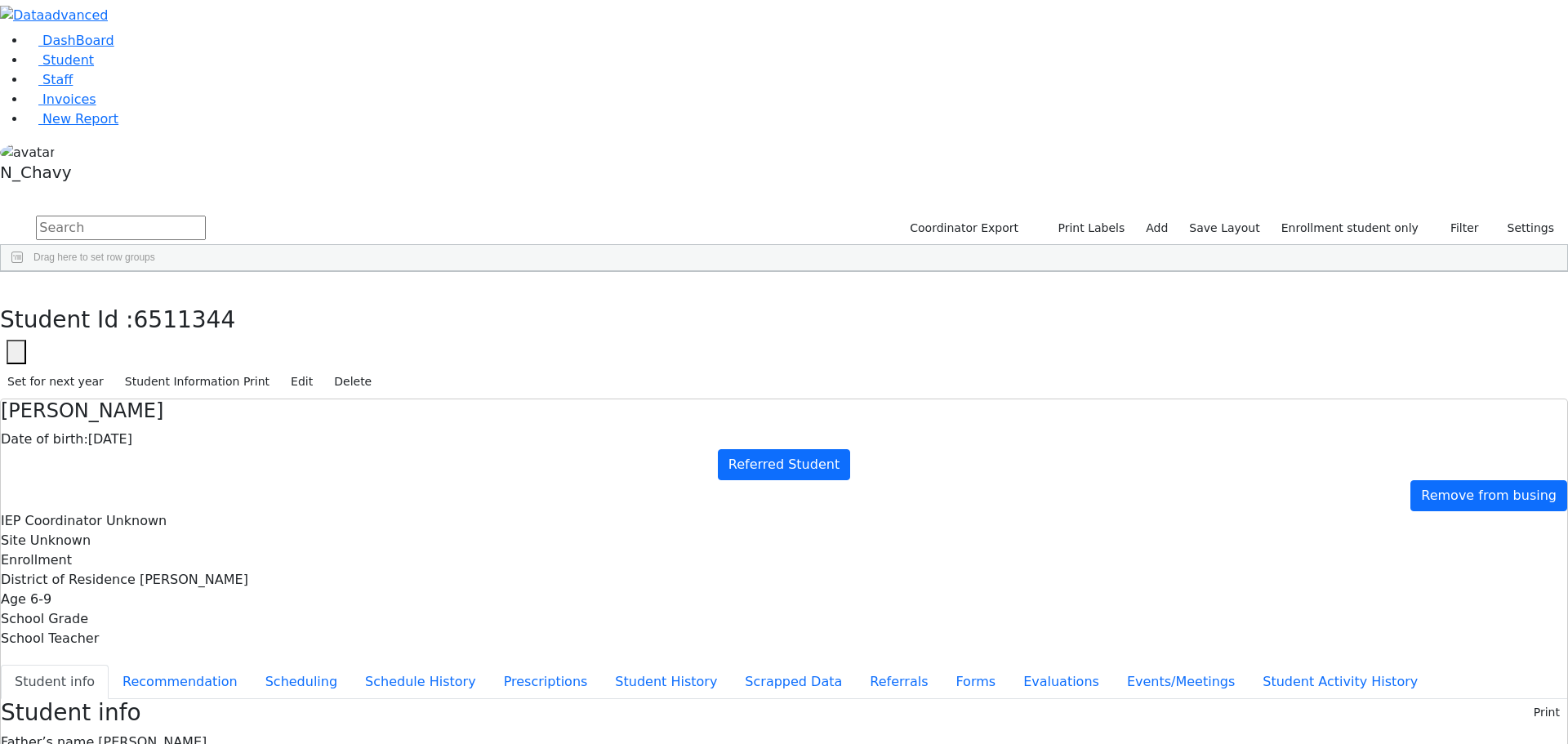
click at [528, 400] on h4 "Nechemya Grossberg" at bounding box center [784, 412] width 1566 height 23
drag, startPoint x: 357, startPoint y: 85, endPoint x: 523, endPoint y: 86, distance: 166.0
click at [523, 400] on h4 "Nechemya Grossberg" at bounding box center [784, 412] width 1566 height 23
click at [529, 400] on h4 "Nechemya Grossberg" at bounding box center [784, 412] width 1566 height 23
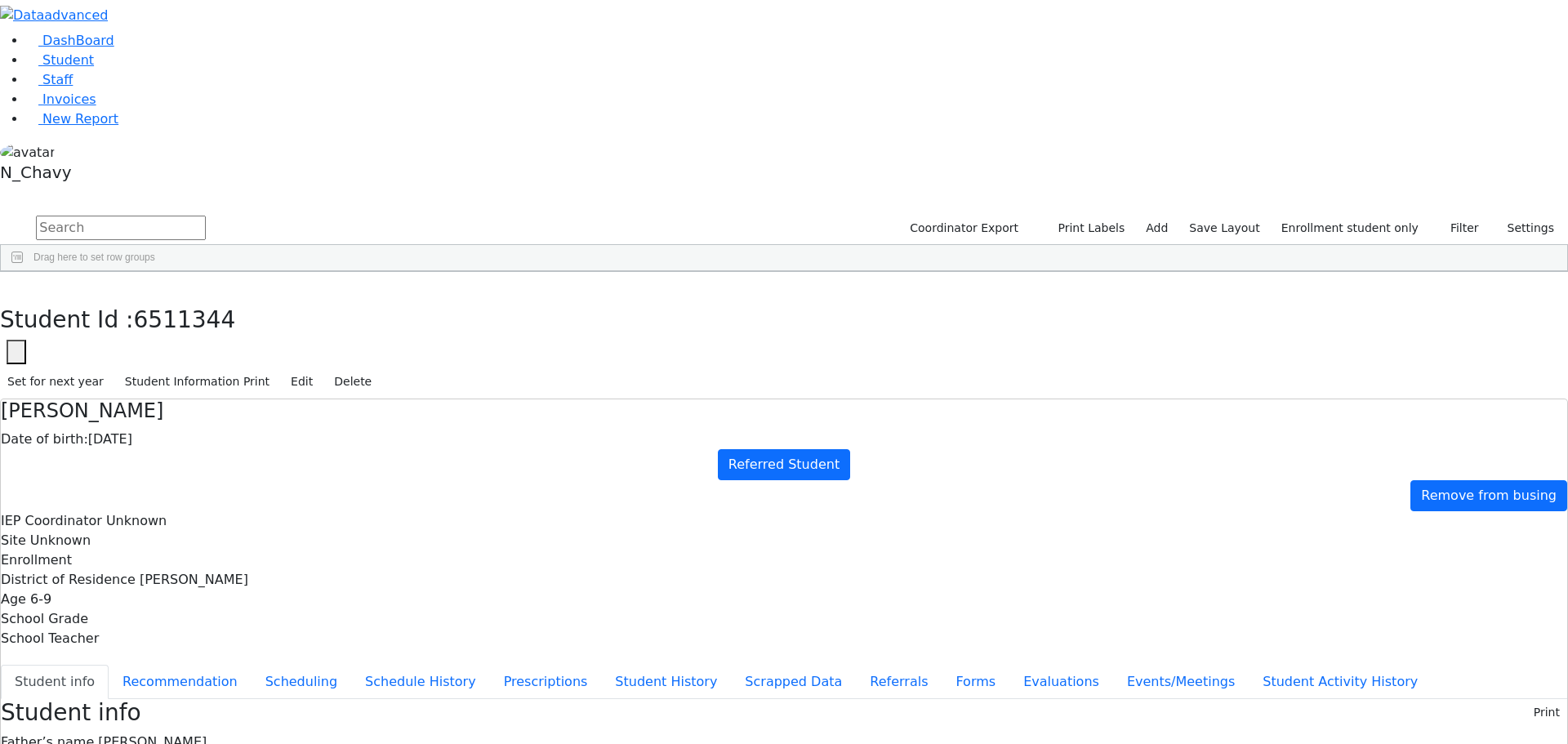
drag, startPoint x: 358, startPoint y: 84, endPoint x: 559, endPoint y: 80, distance: 201.0
click at [559, 400] on h4 "Nechemya Grossberg" at bounding box center [784, 412] width 1566 height 23
drag, startPoint x: 636, startPoint y: 229, endPoint x: 739, endPoint y: 218, distance: 103.6
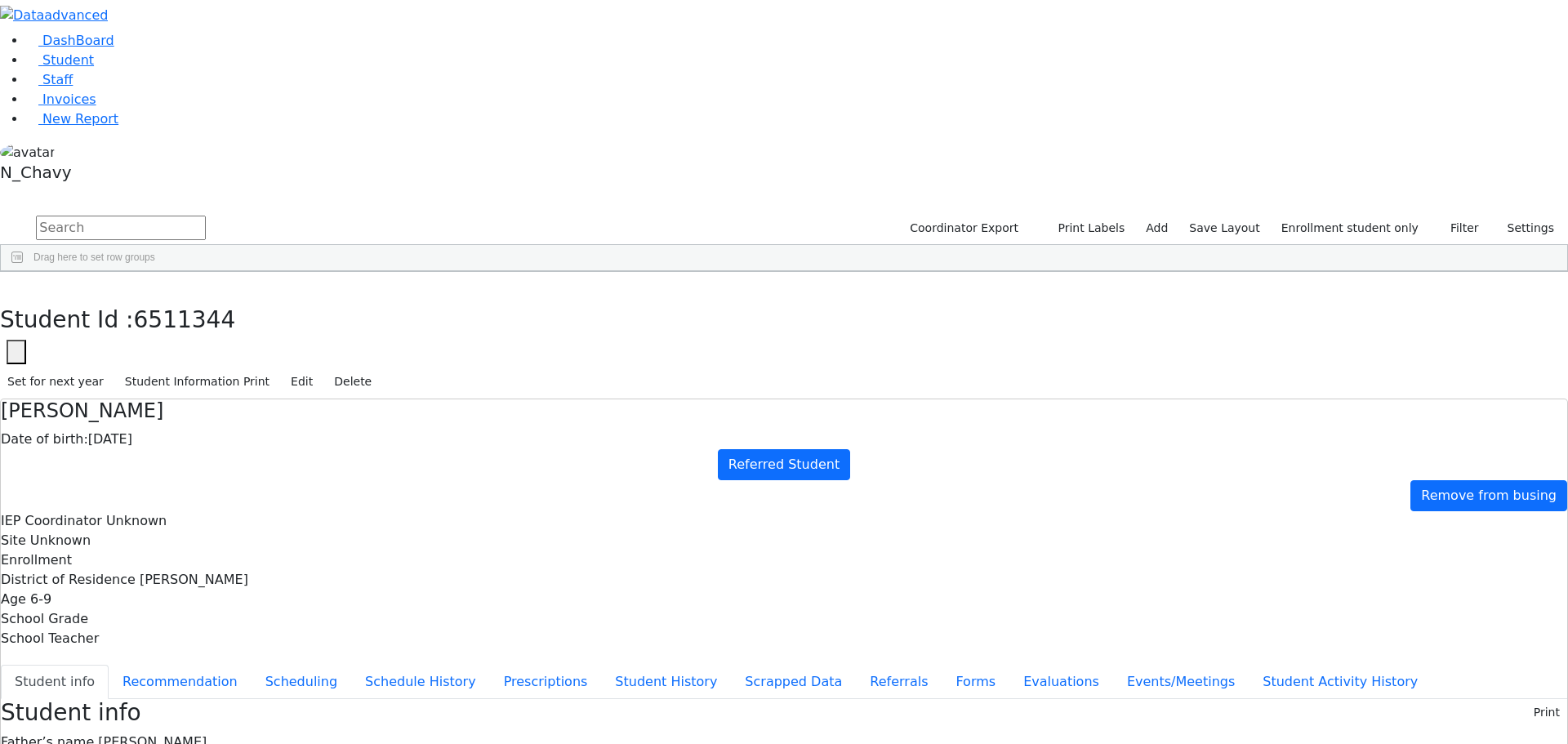
click at [782, 733] on div "Father’s name Abraham Grossberg" at bounding box center [784, 743] width 1566 height 20
click at [16, 284] on icon "button" at bounding box center [12, 288] width 9 height 10
click at [167, 458] on div "Felberbaum" at bounding box center [126, 469] width 84 height 22
drag, startPoint x: 634, startPoint y: 229, endPoint x: 772, endPoint y: 272, distance: 144.5
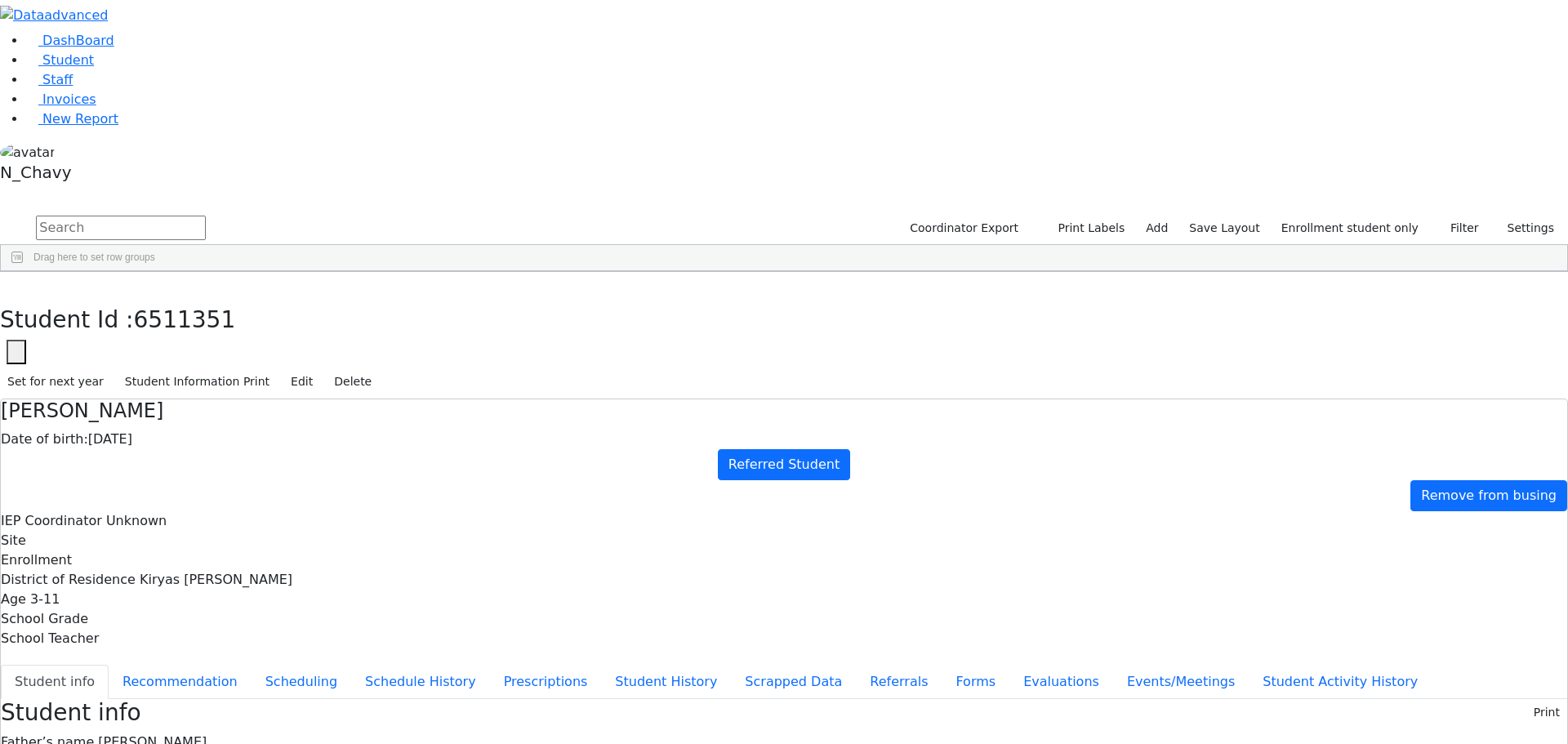
drag, startPoint x: 394, startPoint y: 494, endPoint x: 386, endPoint y: 500, distance: 10.0
click at [1113, 665] on button "Events/Meetings" at bounding box center [1180, 682] width 136 height 34
click at [109, 665] on button "Student info" at bounding box center [55, 682] width 108 height 34
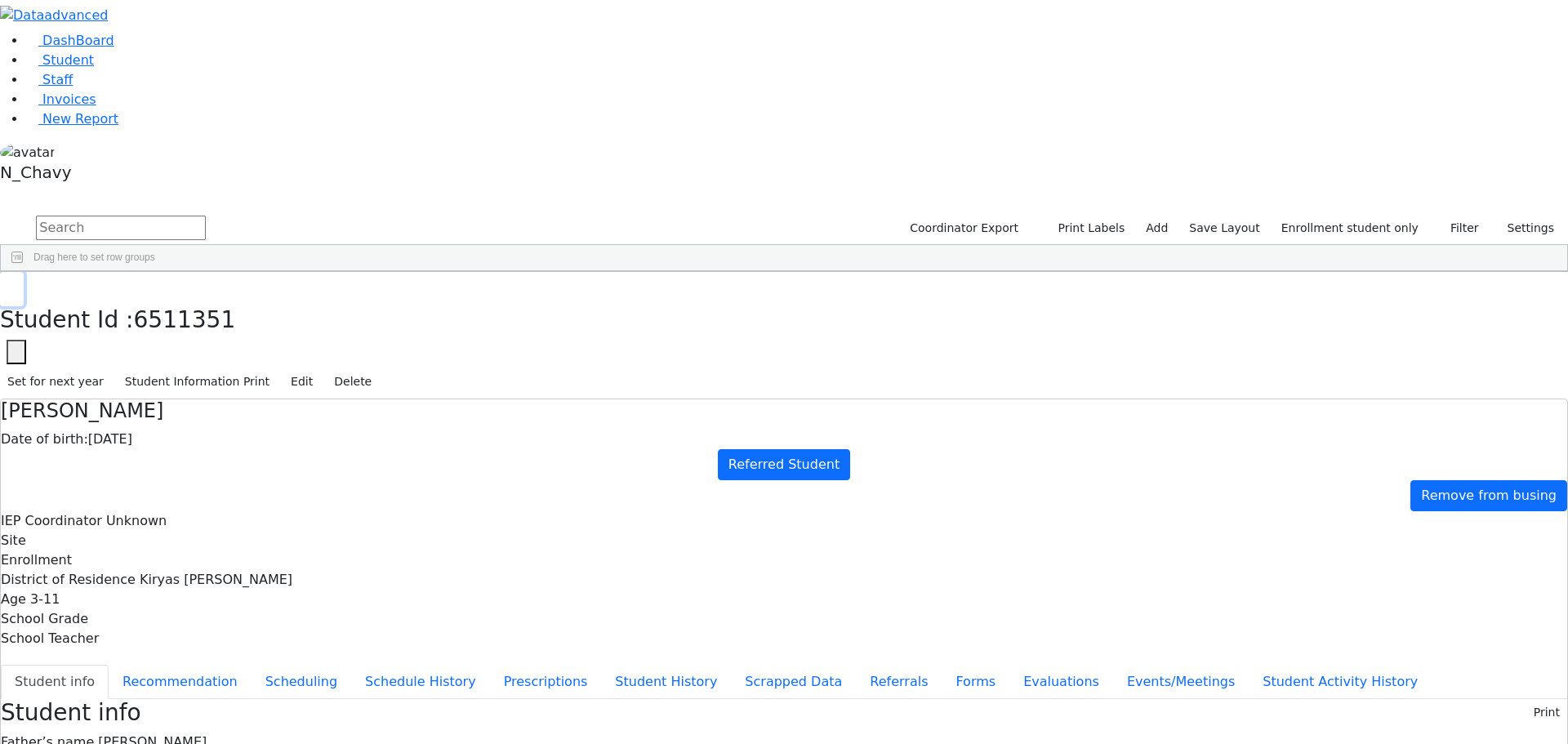
click at [7, 284] on use "button" at bounding box center [7, 284] width 0 height 0
click at [1389, 216] on label "Enrollment student only" at bounding box center [1349, 228] width 152 height 25
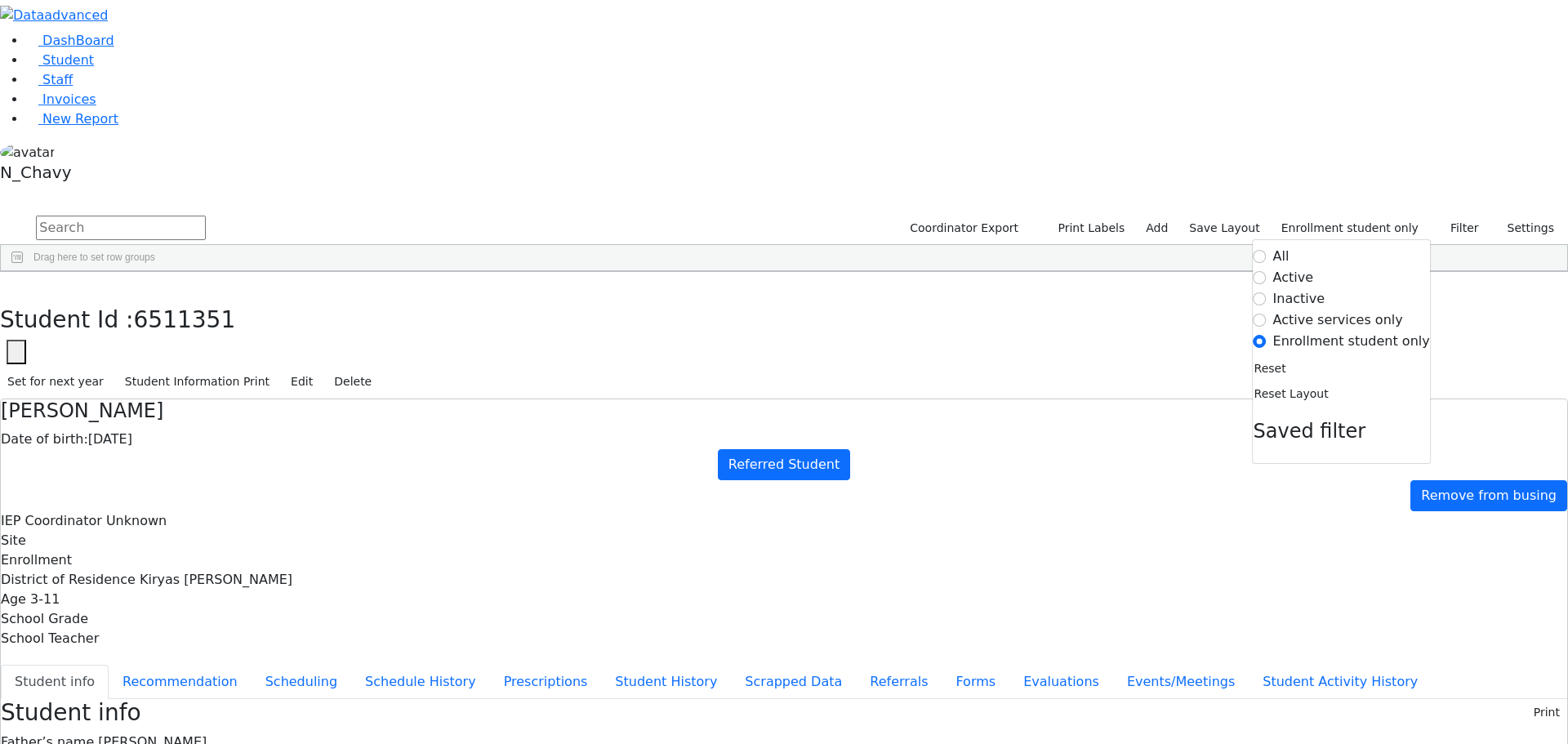
click at [193, 596] on div "Glauber" at bounding box center [145, 607] width 95 height 22
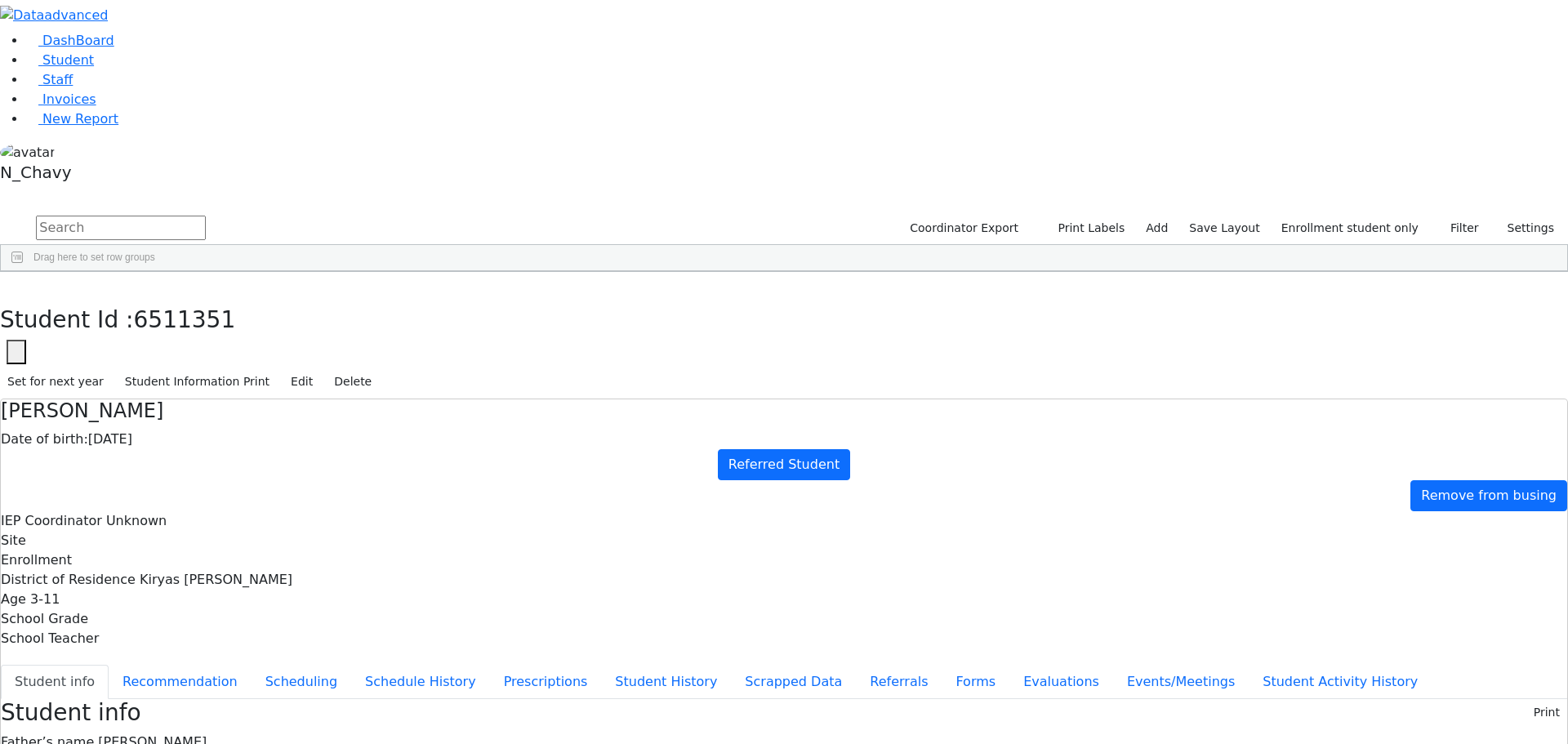
click at [193, 596] on div "Glauber" at bounding box center [145, 607] width 95 height 22
click at [856, 665] on button "Referrals" at bounding box center [898, 682] width 85 height 34
